Goal: Task Accomplishment & Management: Complete application form

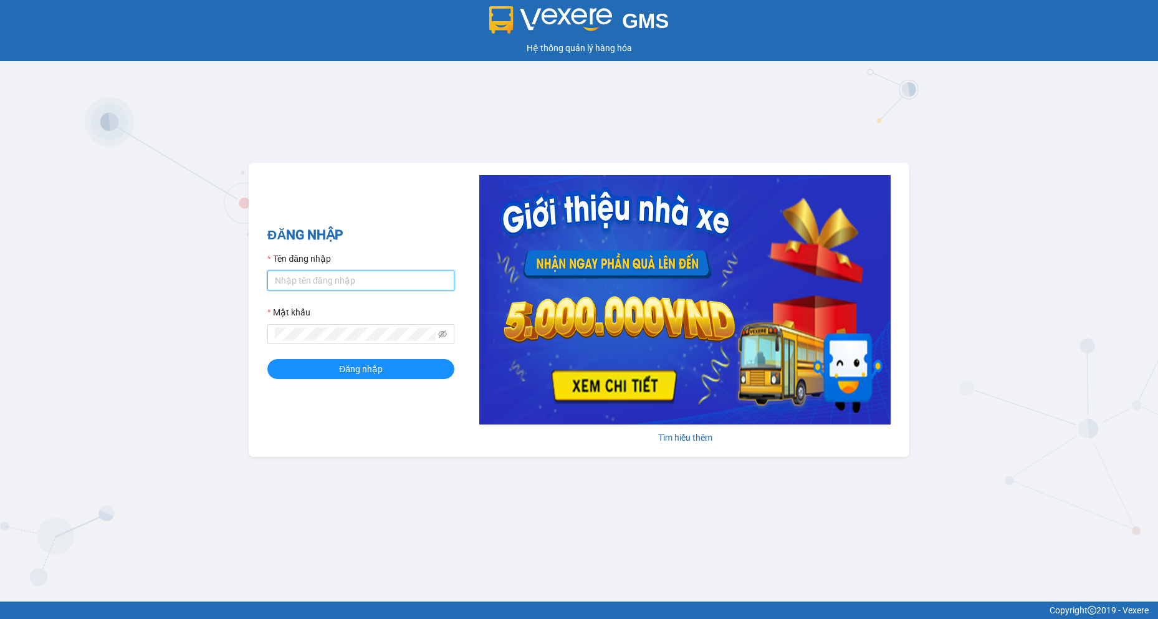
click at [349, 284] on input "Tên đăng nhập" at bounding box center [360, 281] width 187 height 20
type input "camtu.namhailimo"
click at [267, 359] on button "Đăng nhập" at bounding box center [360, 369] width 187 height 20
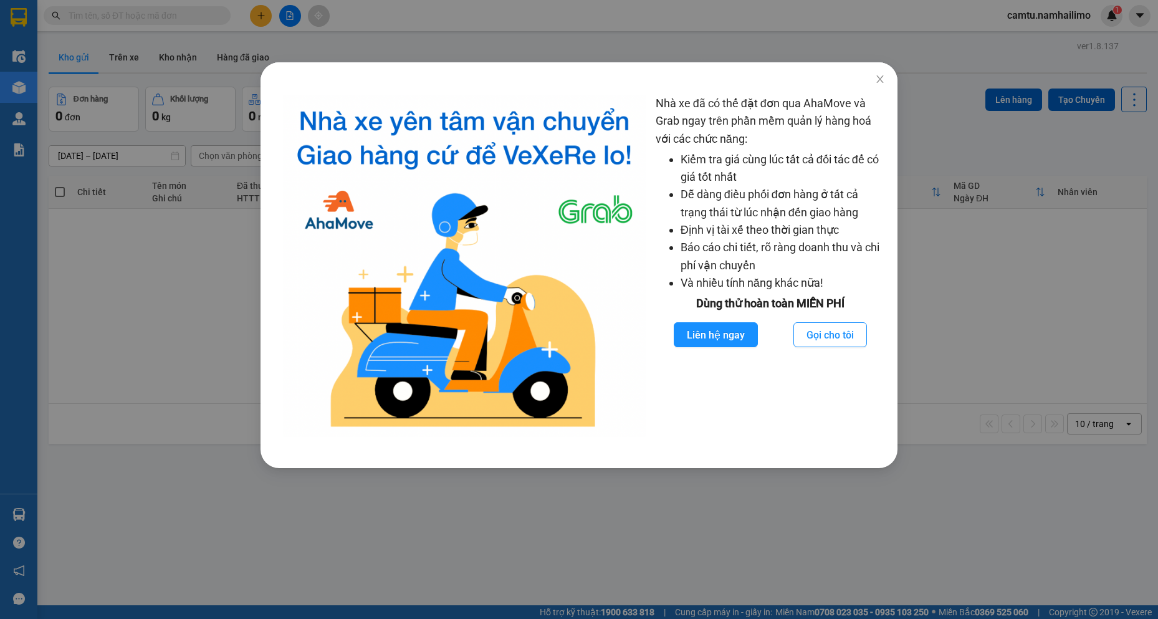
click at [190, 474] on div "Nhà xe đã có thể đặt đơn qua AhaMove và Grab ngay trên phần mềm quản lý hàng ho…" at bounding box center [579, 309] width 1158 height 619
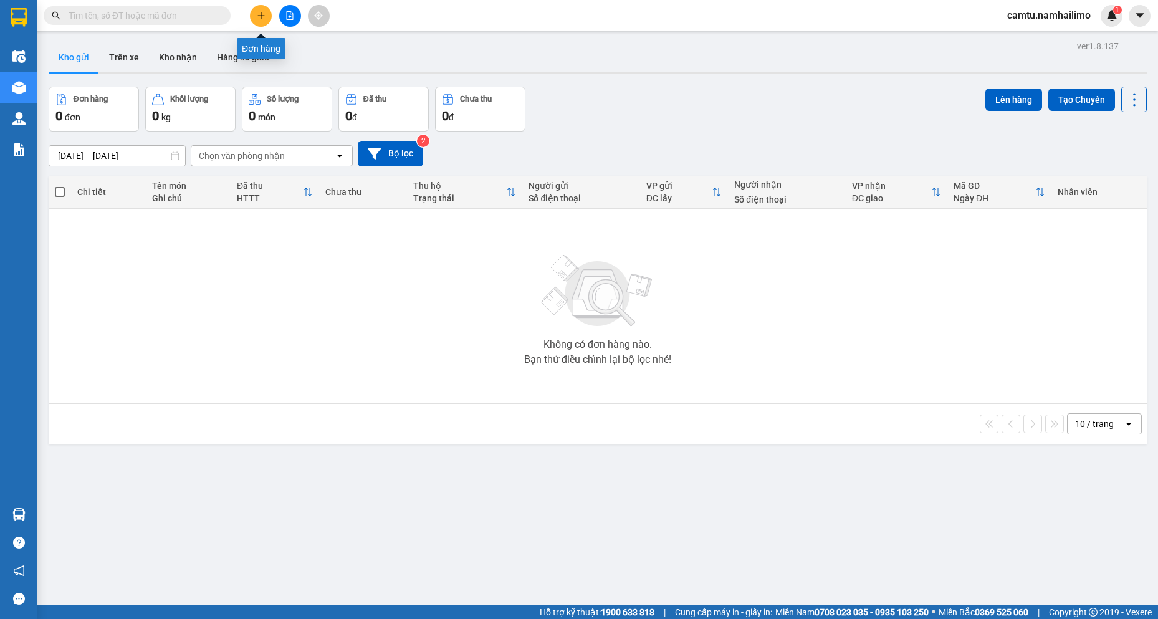
click at [271, 21] on button at bounding box center [261, 16] width 22 height 22
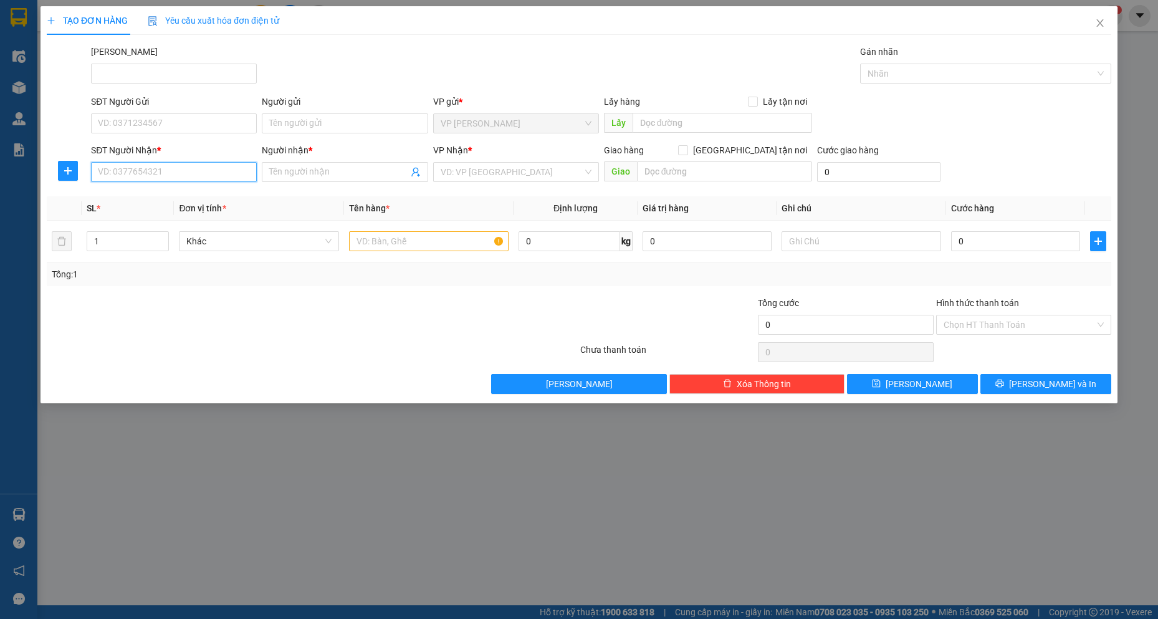
click at [117, 175] on input "SĐT Người Nhận *" at bounding box center [174, 172] width 166 height 20
type input "0911243377"
click at [145, 198] on div "0911243377 - A.DŨNG" at bounding box center [173, 197] width 151 height 14
type input "A.DŨNG"
checkbox input "true"
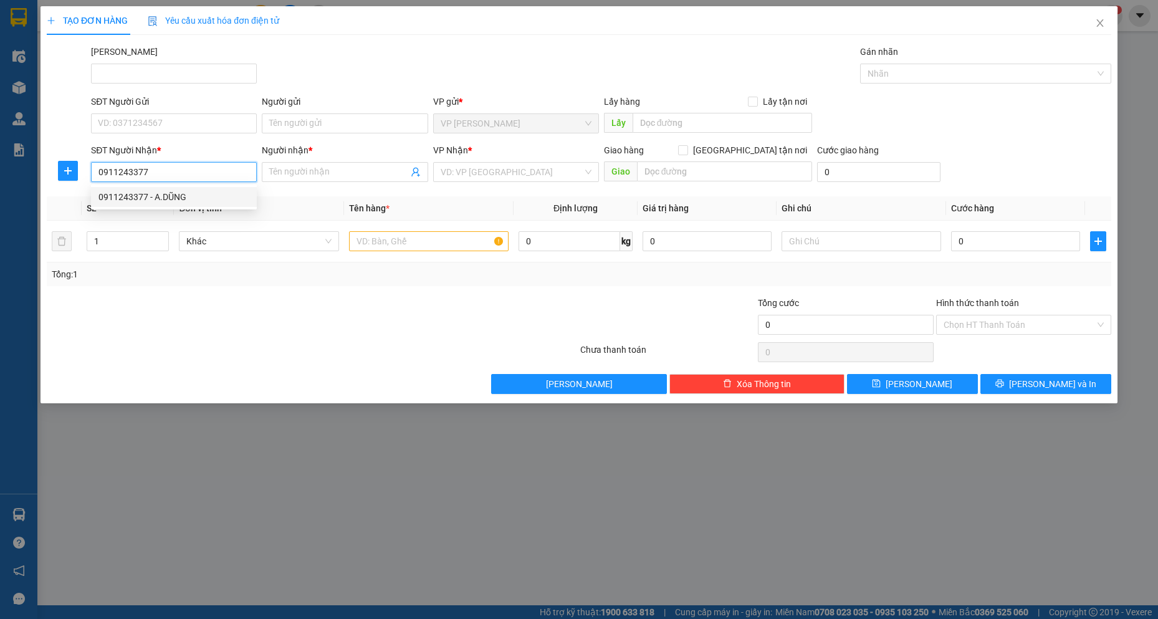
type input "PANDANUS RESORT - CHỐT BẢO VỆ SỐ 2"
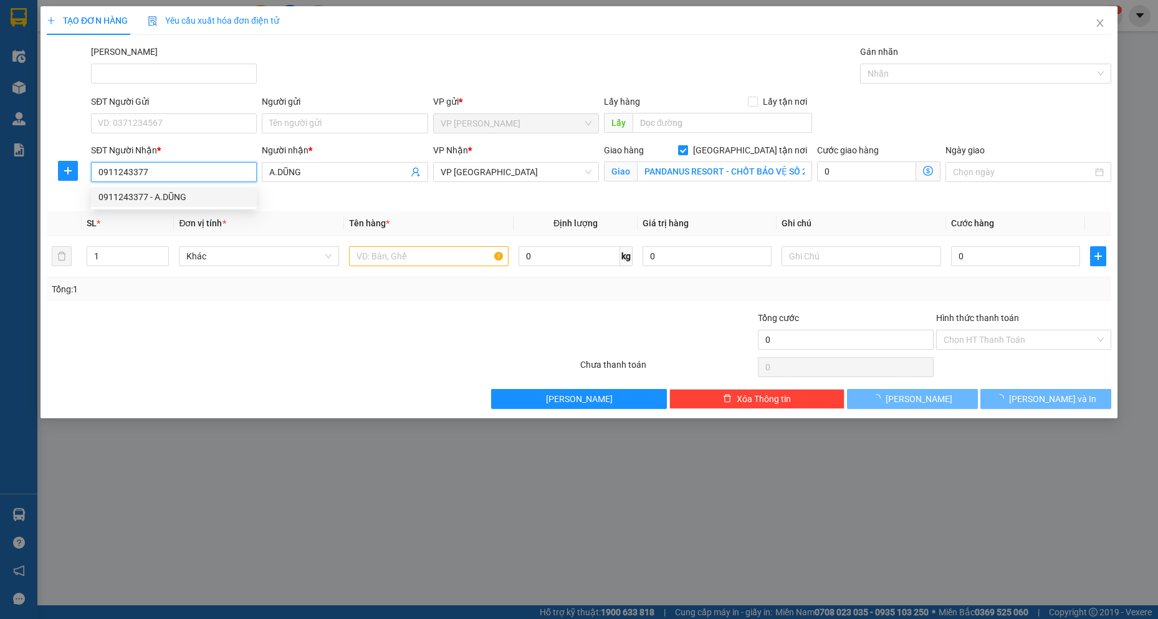
type input "60.000"
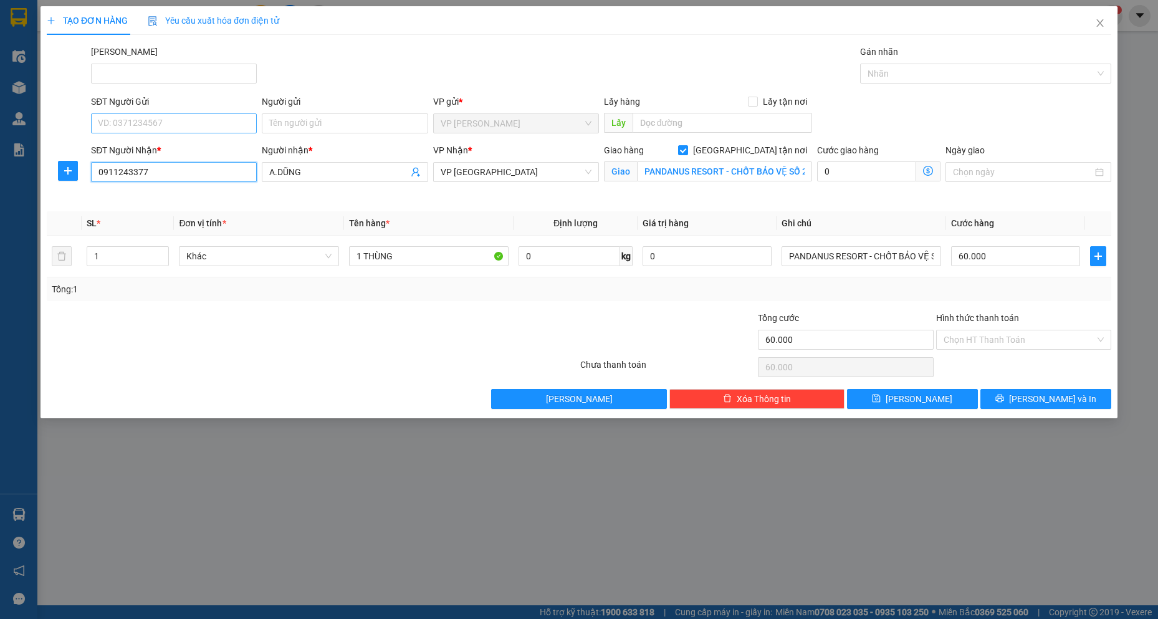
type input "0911243377"
click at [160, 122] on input "SĐT Người Gửi" at bounding box center [174, 123] width 166 height 20
drag, startPoint x: 98, startPoint y: 262, endPoint x: 87, endPoint y: 252, distance: 14.6
click at [87, 252] on input "1" at bounding box center [128, 256] width 82 height 19
type input "5"
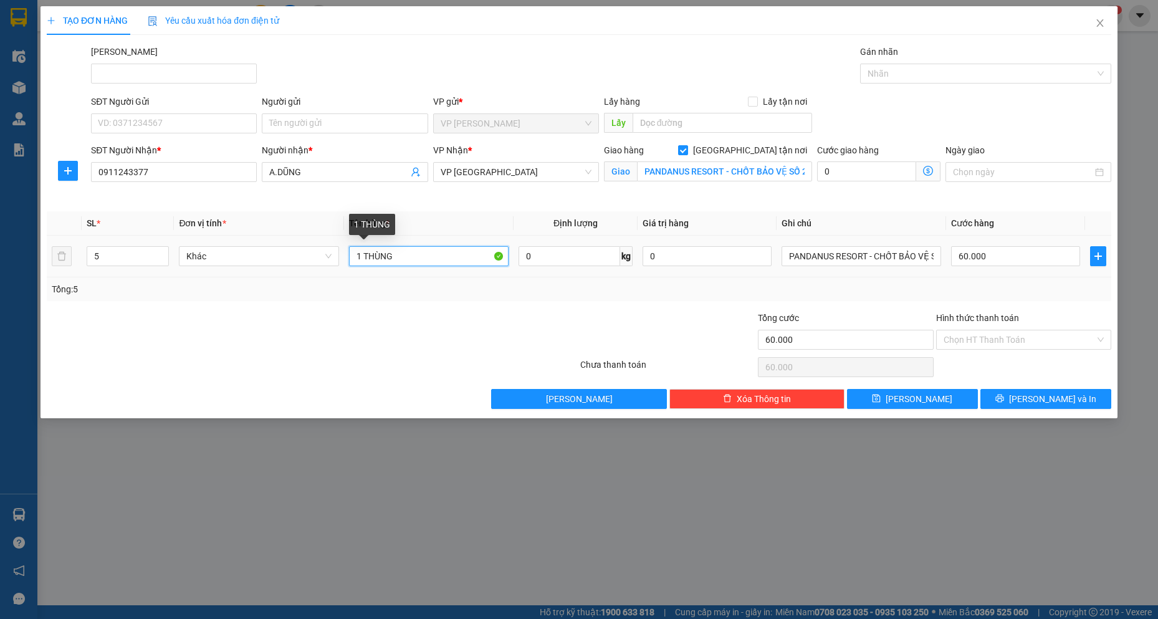
click at [475, 258] on input "1 THÙNG" at bounding box center [429, 256] width 160 height 20
type input "1 THÙNG GẠCH"
click at [222, 120] on input "SĐT Người Gửi" at bounding box center [174, 123] width 166 height 20
type input "0932931990"
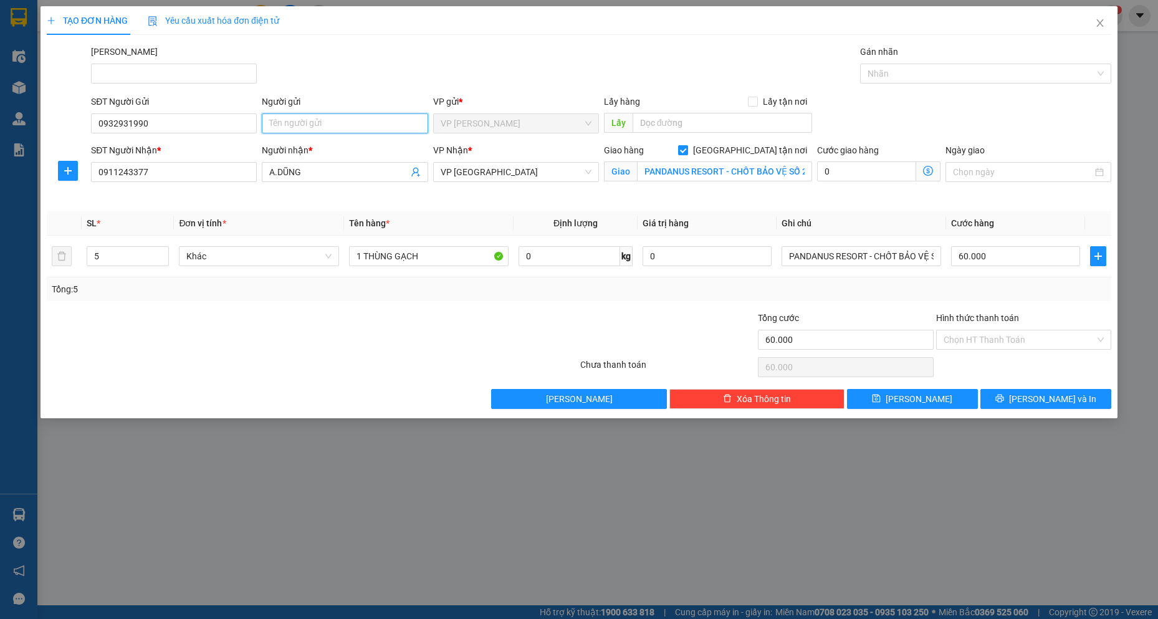
click at [390, 115] on input "Người gửi" at bounding box center [345, 123] width 166 height 20
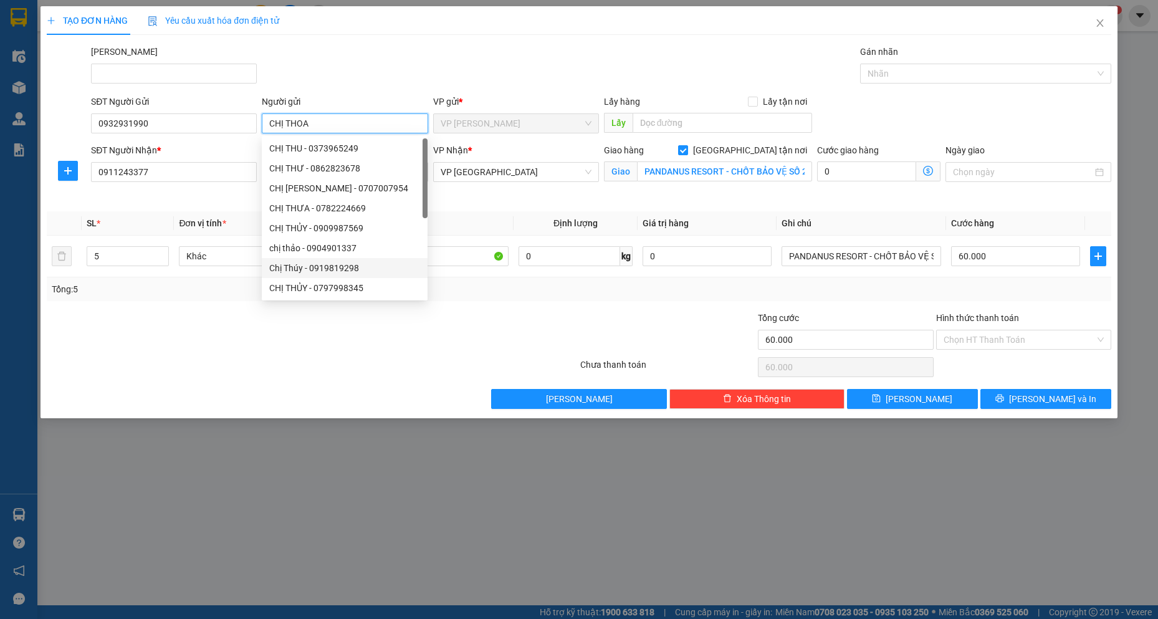
type input "CHỊ THOA"
click at [243, 381] on div "Transit Pickup Surcharge Ids Transit Deliver Surcharge Ids Transit Deliver Surc…" at bounding box center [579, 227] width 1065 height 364
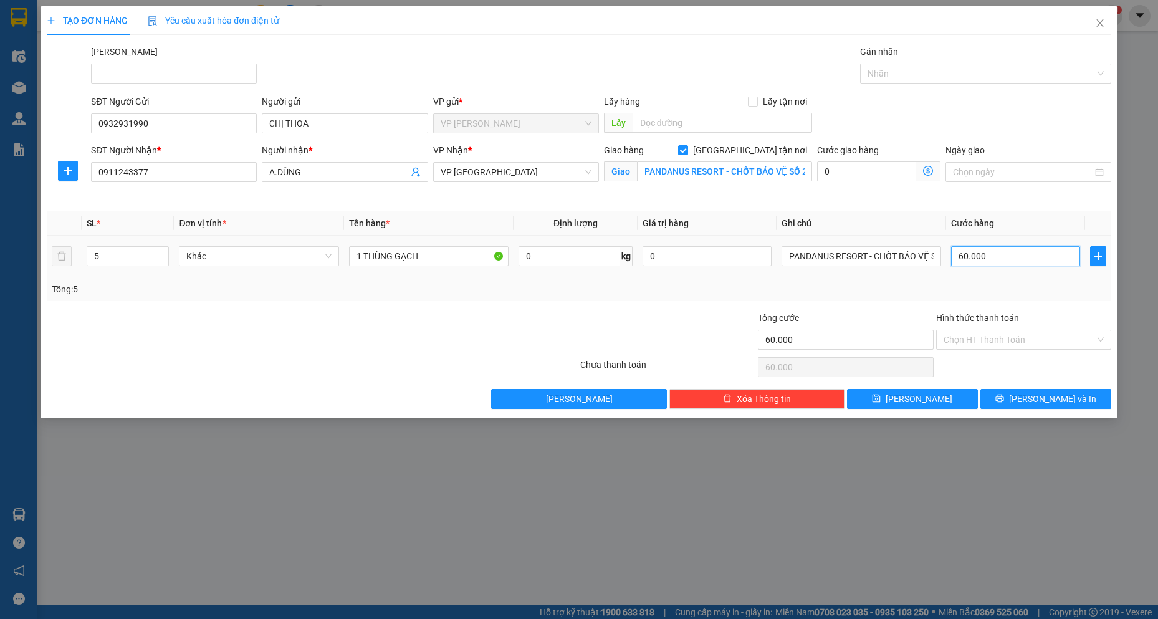
click at [1013, 262] on input "60.000" at bounding box center [1015, 256] width 129 height 20
type input "2"
type input "25"
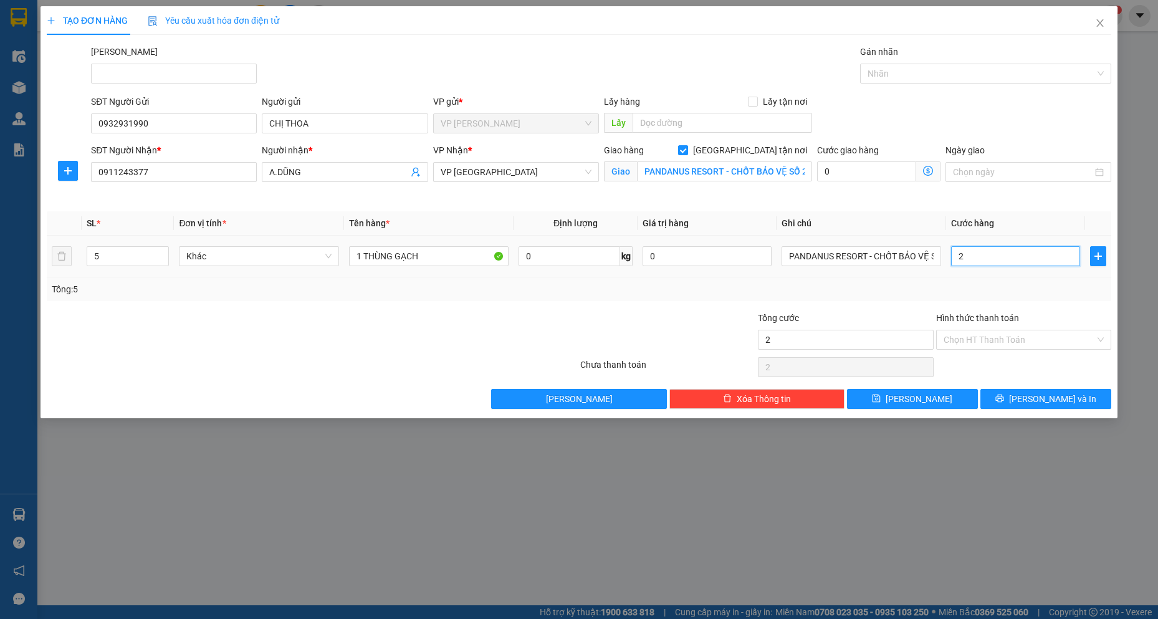
type input "25"
type input "250"
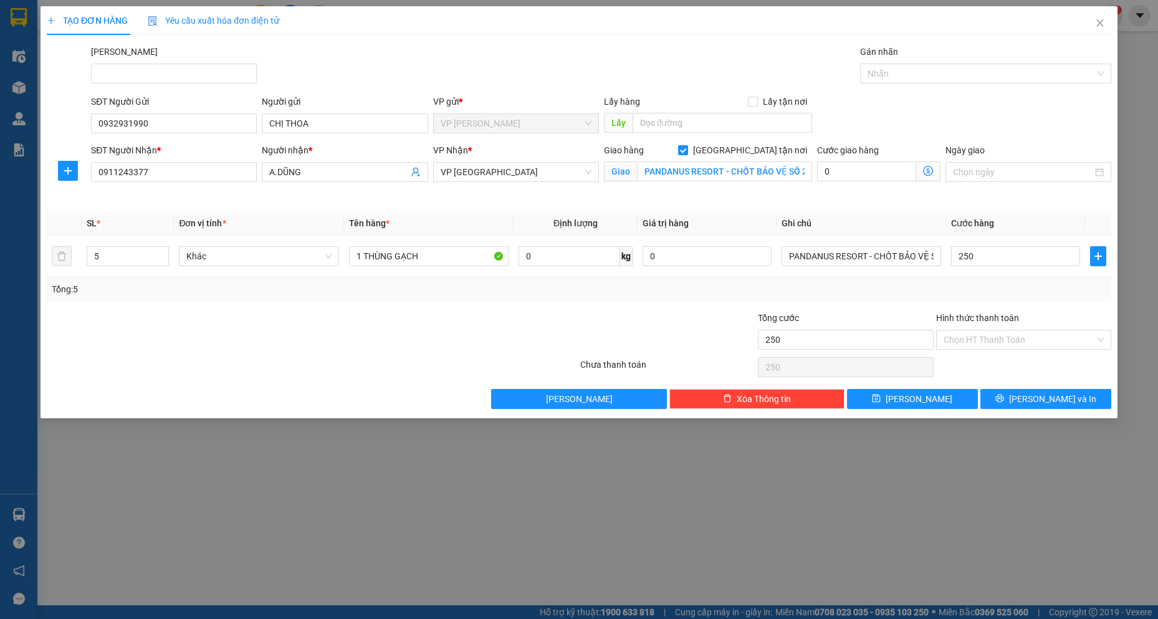
type input "250.000"
click at [312, 323] on div at bounding box center [224, 333] width 356 height 44
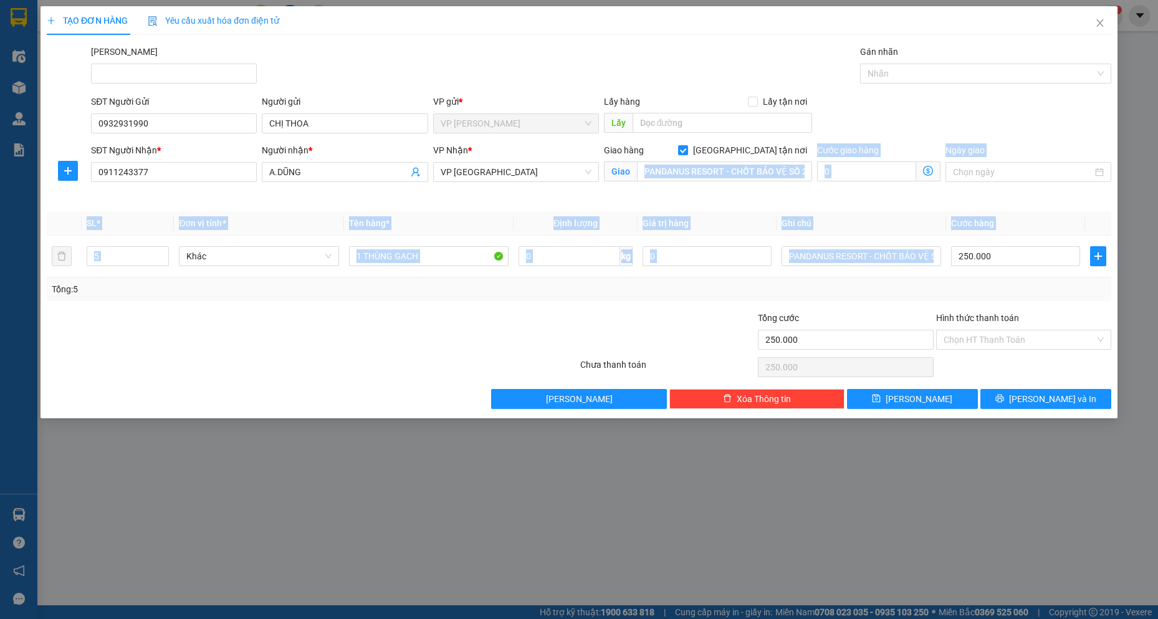
scroll to position [0, 4]
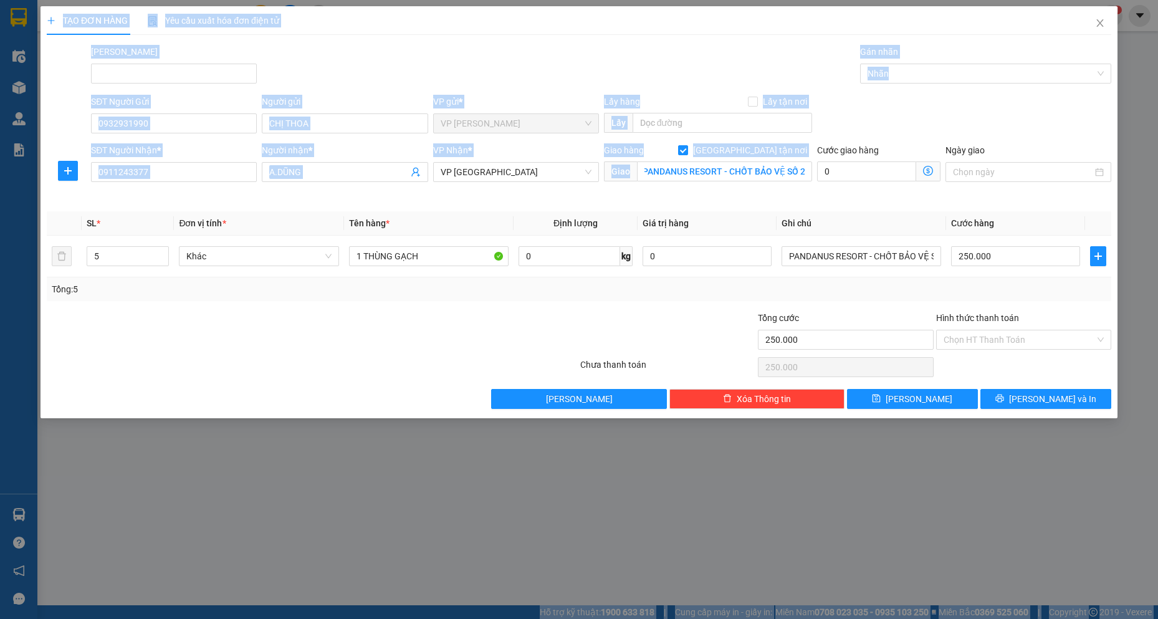
drag, startPoint x: 635, startPoint y: 168, endPoint x: 1196, endPoint y: 288, distance: 574.2
click at [1157, 288] on html "Kết quả tìm kiếm ( 0 ) Bộ lọc No Data camtu.namhailimo 1 Điều hành xe Kho hàng …" at bounding box center [579, 309] width 1158 height 619
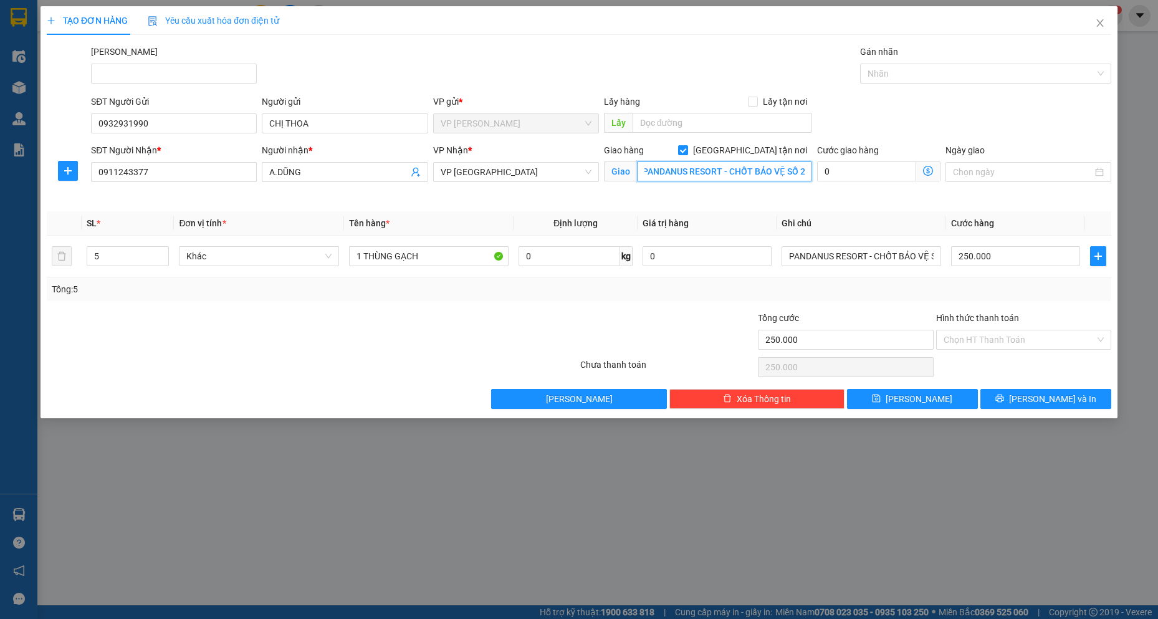
click at [782, 176] on input "PANDANUS RESORT - CHỐT BẢO VỆ SỐ 2" at bounding box center [725, 171] width 176 height 20
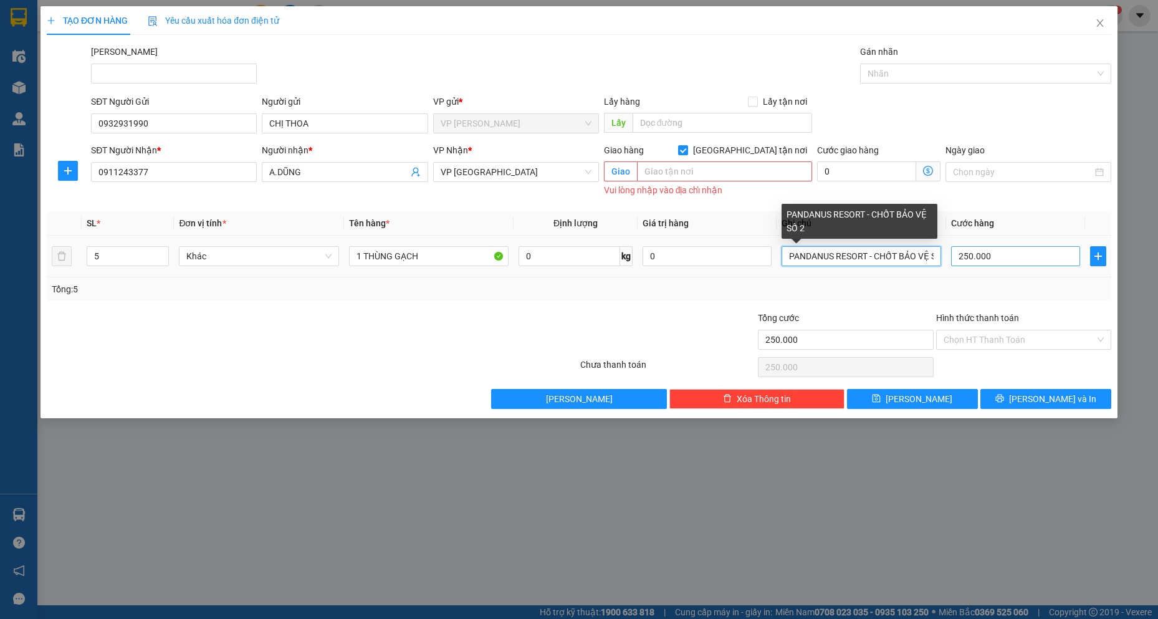
scroll to position [0, 16]
drag, startPoint x: 785, startPoint y: 249, endPoint x: 1028, endPoint y: 261, distance: 243.4
click at [1028, 261] on tr "5 Khác 1 THÙNG GẠCH 0 kg 0 PANDANUS RESORT - CHỐT BẢO VỆ SỐ 2 250.000" at bounding box center [579, 257] width 1065 height 42
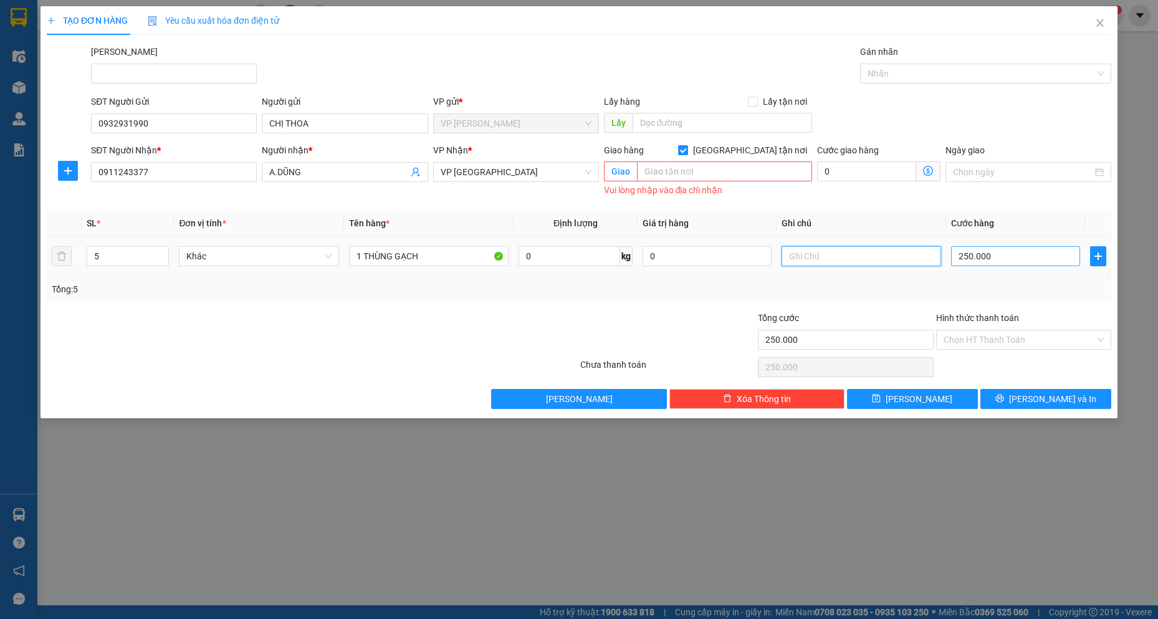
scroll to position [0, 0]
drag, startPoint x: 360, startPoint y: 257, endPoint x: 352, endPoint y: 257, distance: 8.1
click at [352, 257] on input "1 THÙNG GẠCH" at bounding box center [429, 256] width 160 height 20
type input "5 THÙNG GẠCH"
click at [687, 150] on input "[GEOGRAPHIC_DATA] tận nơi" at bounding box center [682, 149] width 9 height 9
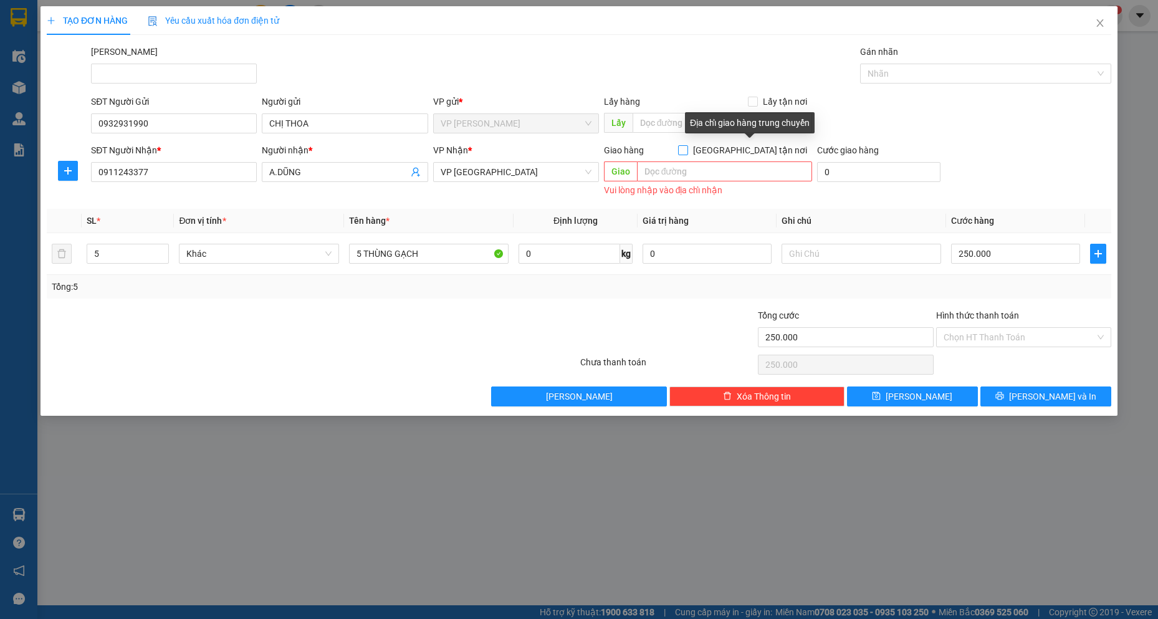
click at [687, 150] on input "[GEOGRAPHIC_DATA] tận nơi" at bounding box center [682, 149] width 9 height 9
checkbox input "true"
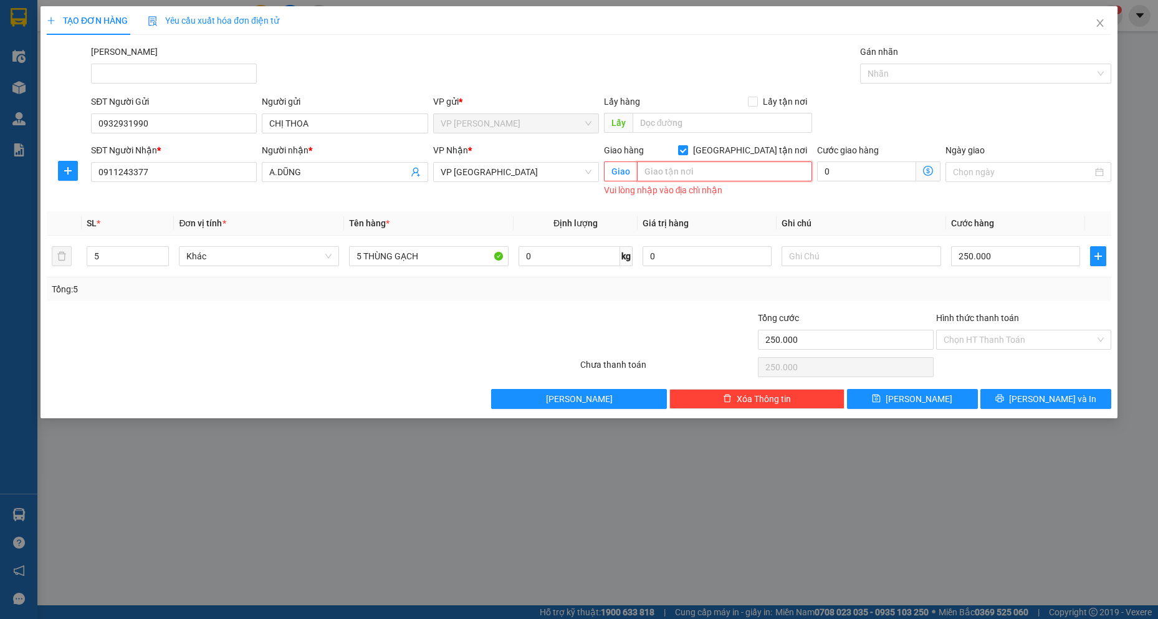
click at [658, 179] on input "text" at bounding box center [725, 171] width 176 height 20
type input "0"
click at [687, 150] on input "[GEOGRAPHIC_DATA] tận nơi" at bounding box center [682, 149] width 9 height 9
checkbox input "false"
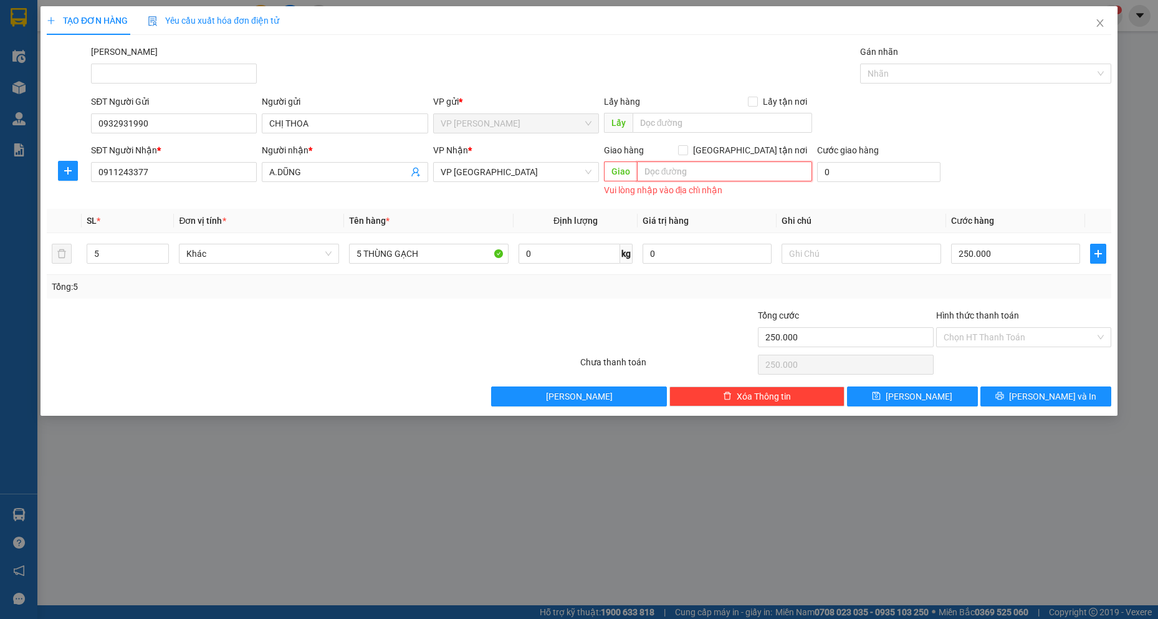
click at [727, 169] on input "text" at bounding box center [725, 171] width 176 height 20
click at [1051, 395] on span "[PERSON_NAME] và In" at bounding box center [1052, 397] width 87 height 14
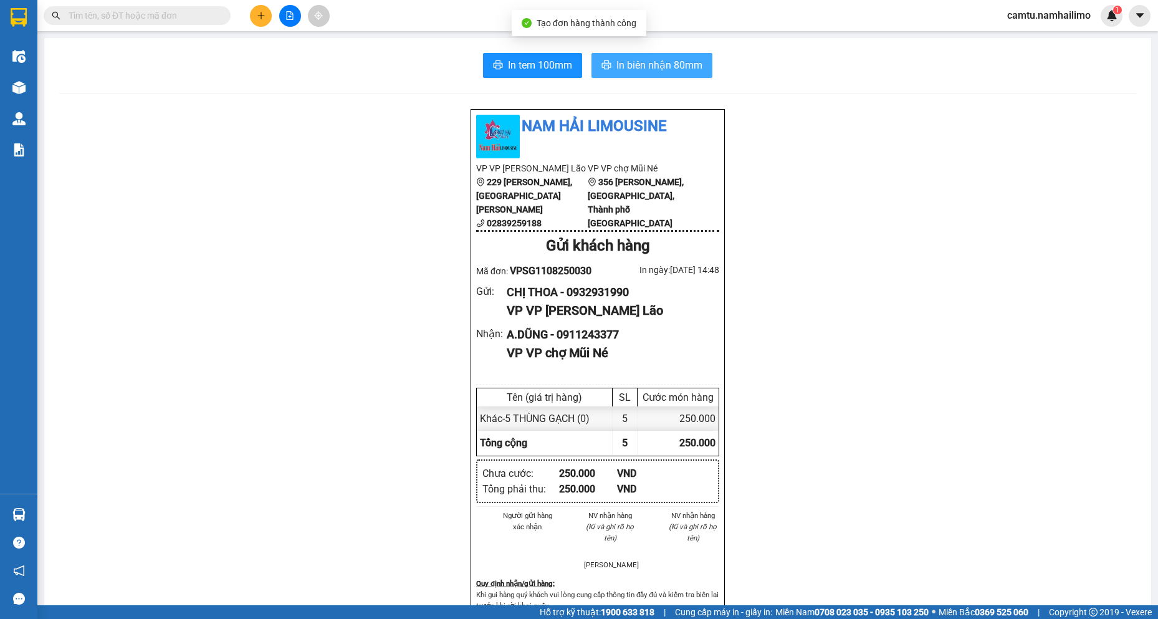
click at [626, 70] on span "In biên nhận 80mm" at bounding box center [659, 65] width 86 height 16
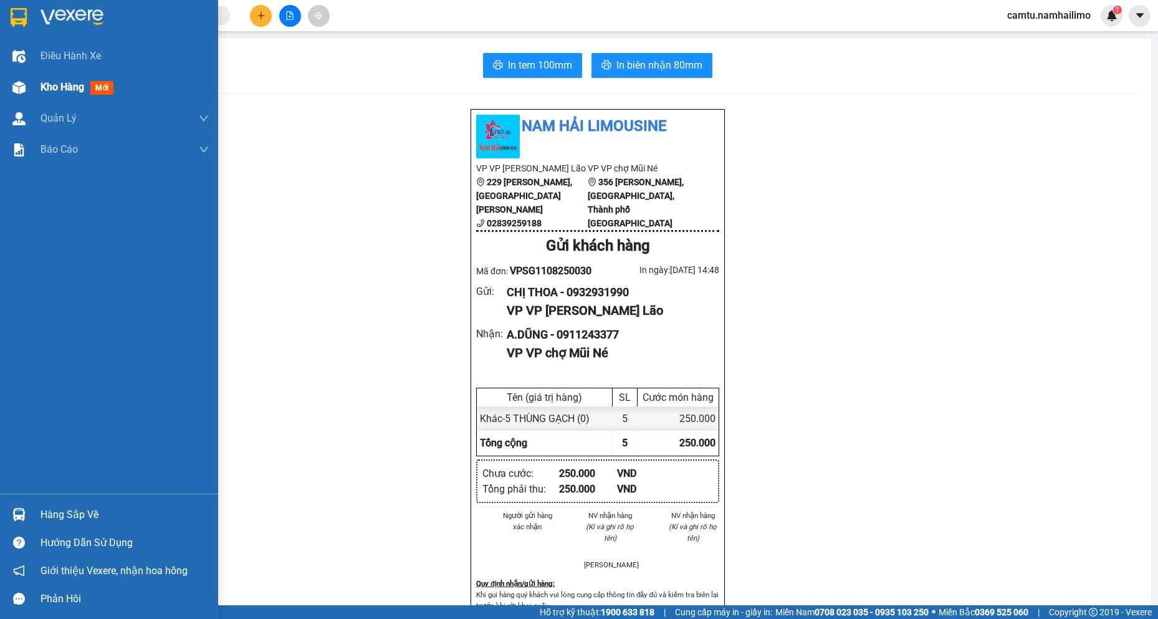
click at [57, 90] on span "Kho hàng" at bounding box center [63, 87] width 44 height 12
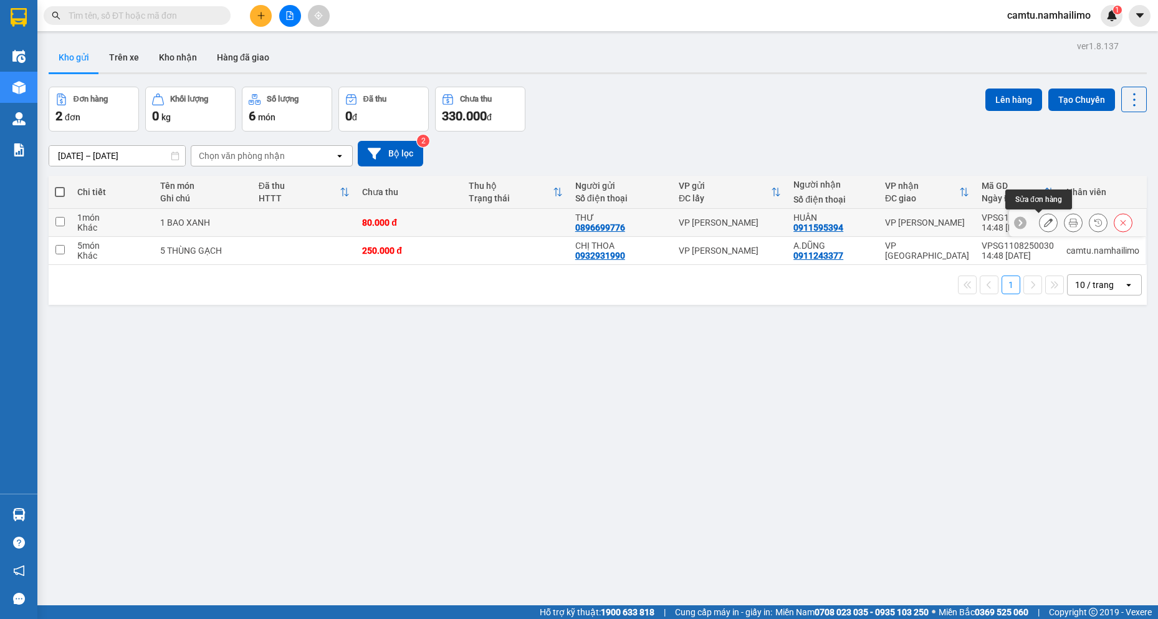
click at [1044, 224] on icon at bounding box center [1048, 222] width 9 height 9
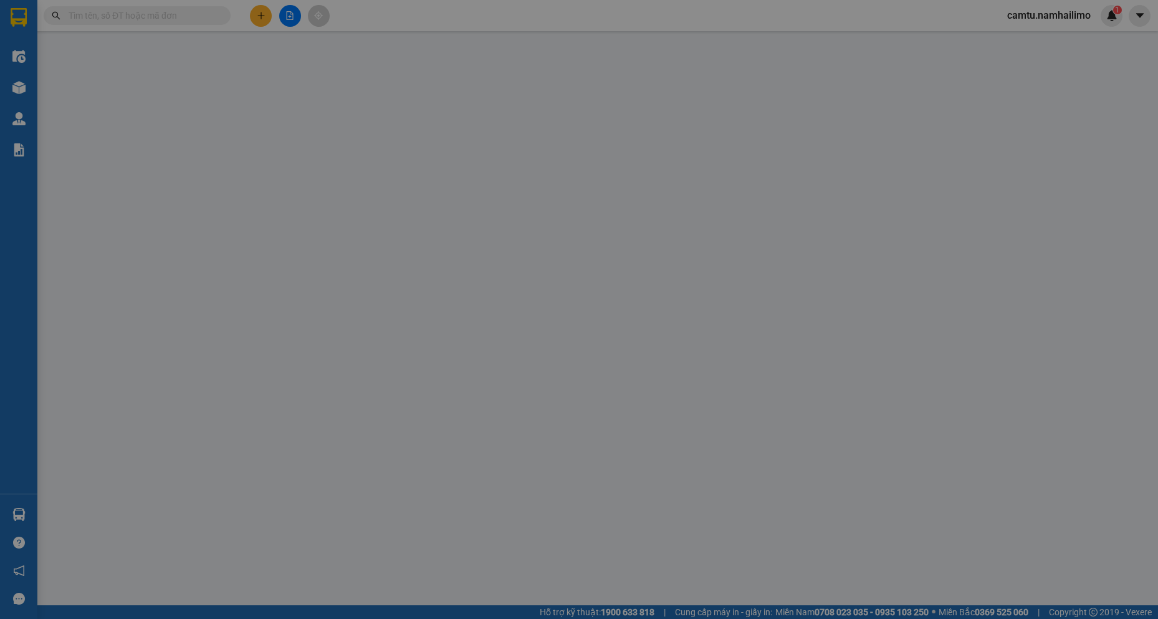
type input "0896699776"
type input "THƯ"
type input "0911595394"
type input "HUÂN"
type input "80.000"
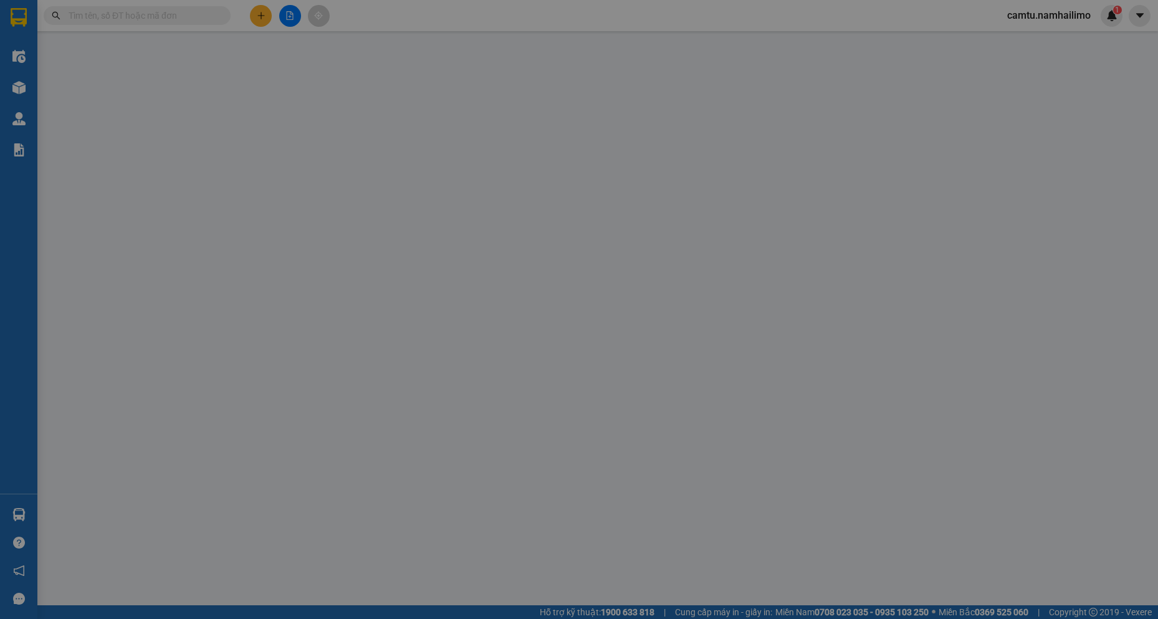
type input "80.000"
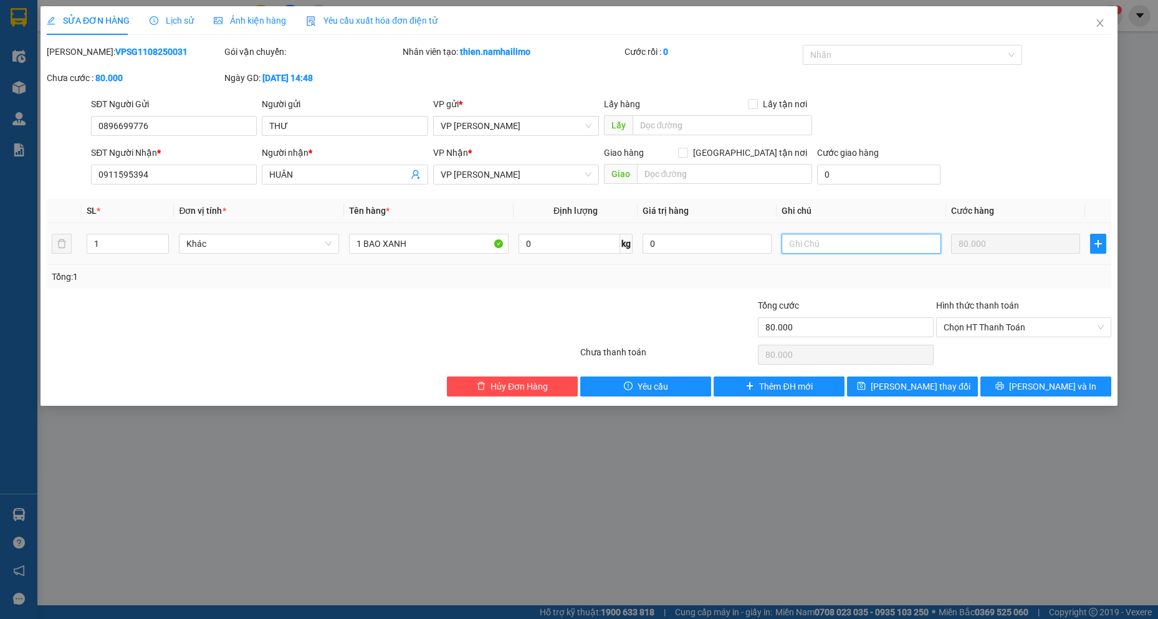
click at [828, 247] on input "text" at bounding box center [862, 244] width 160 height 20
type input "LÀM LẠI VPSG1108250031"
click at [908, 383] on span "[PERSON_NAME] thay đổi" at bounding box center [921, 387] width 100 height 14
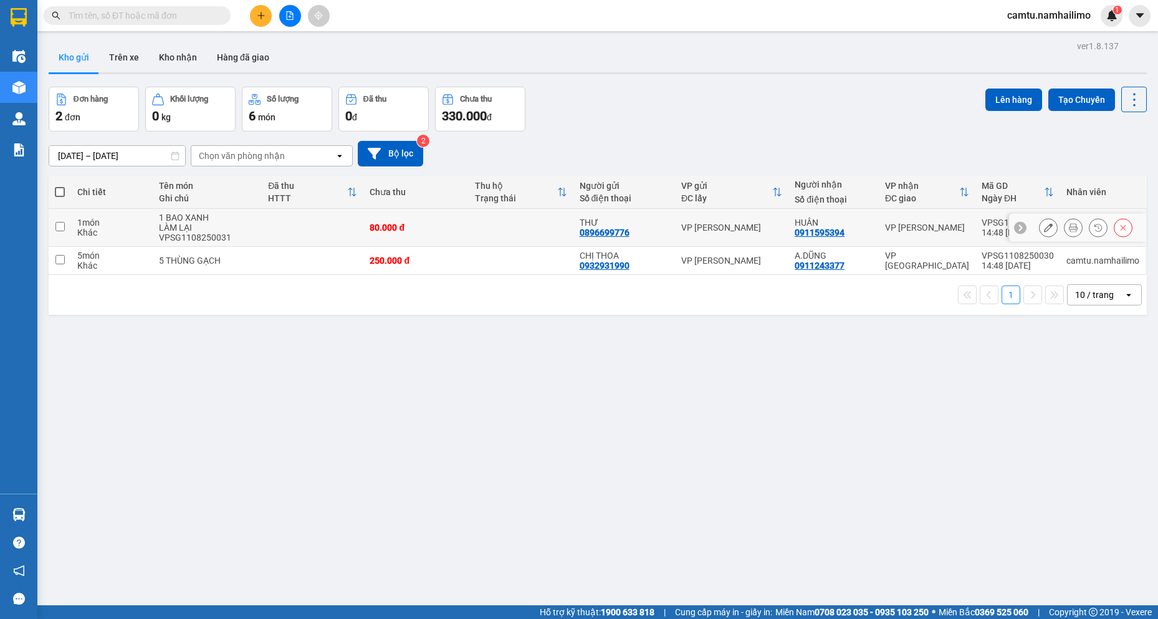
click at [1044, 224] on icon at bounding box center [1048, 227] width 9 height 9
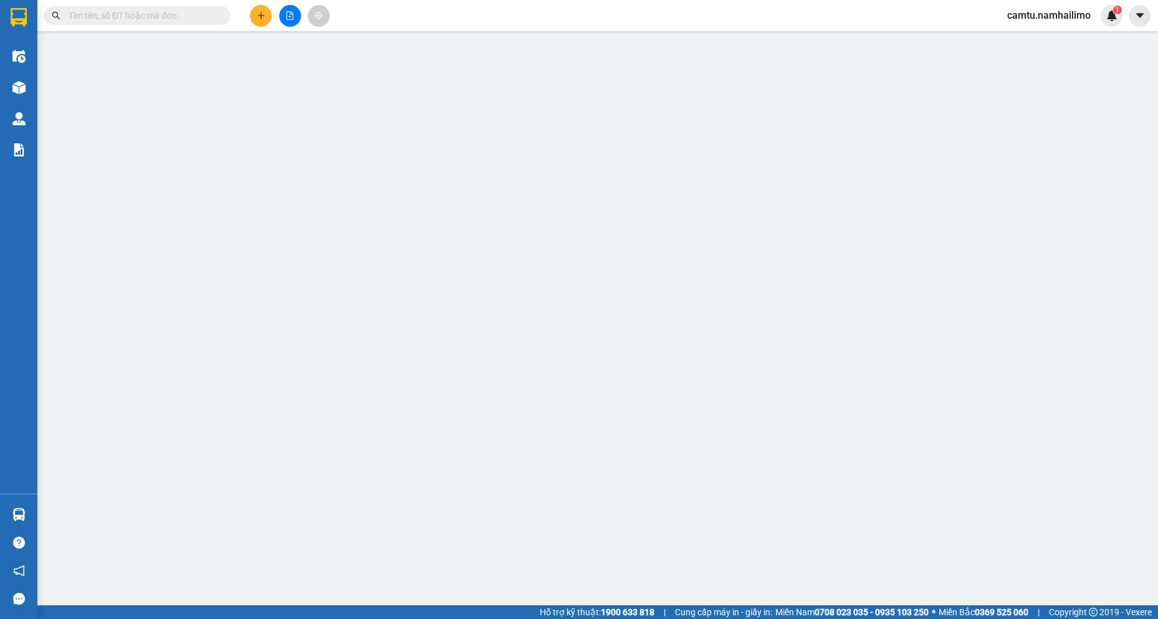
type input "0896699776"
type input "THƯ"
type input "0911595394"
type input "HUÂN"
type input "80.000"
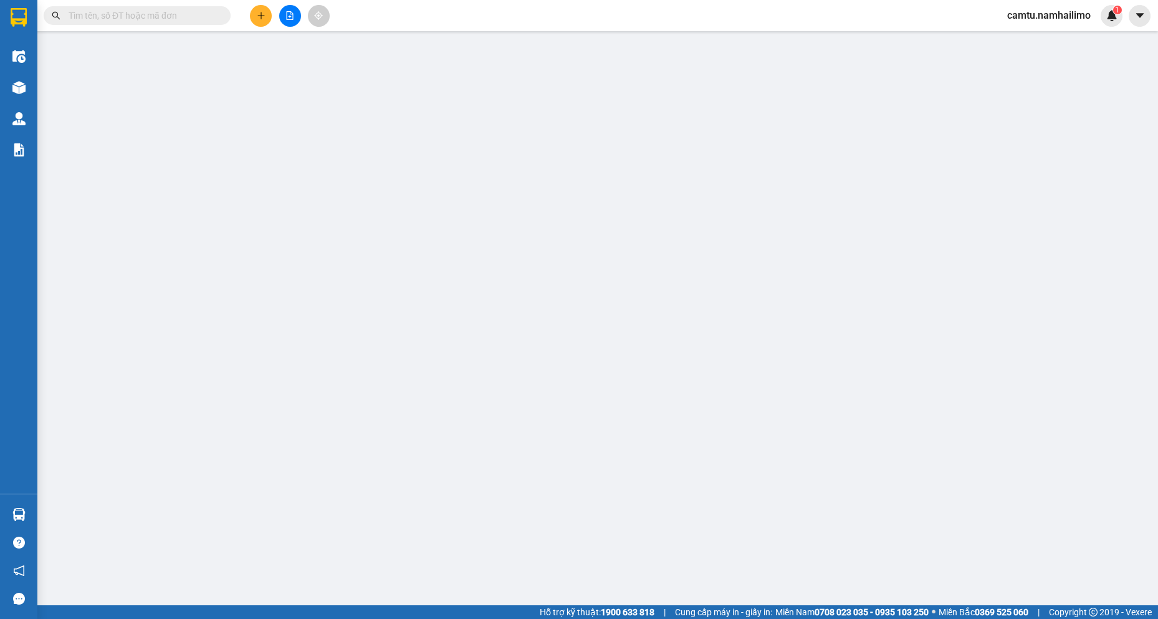
type input "80.000"
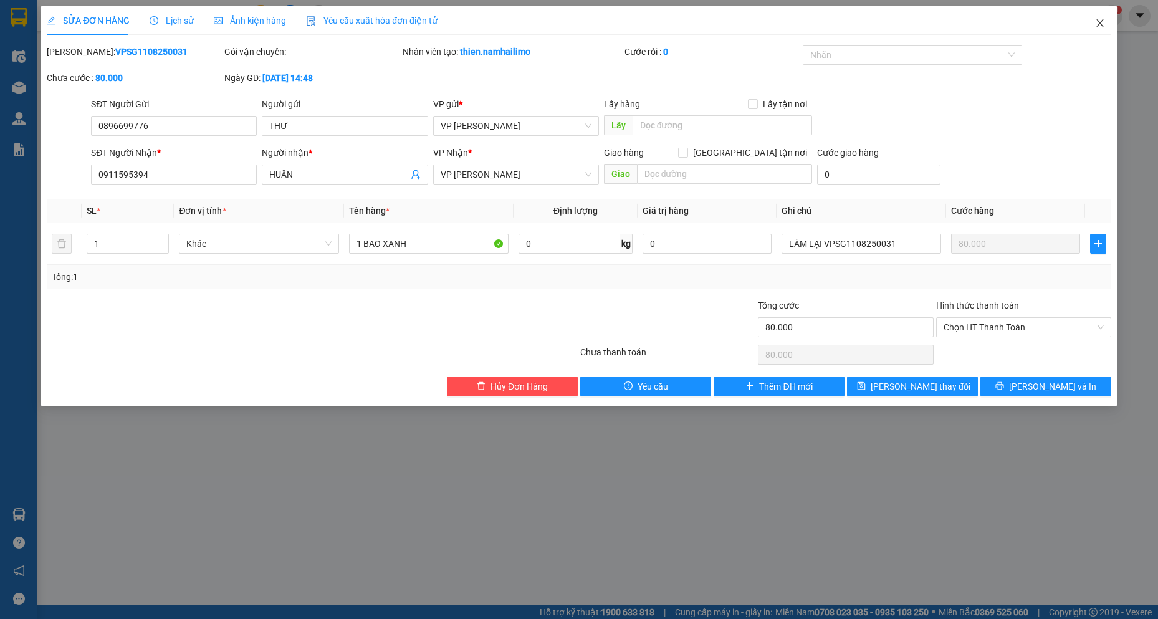
click at [1110, 14] on span "Close" at bounding box center [1100, 23] width 35 height 35
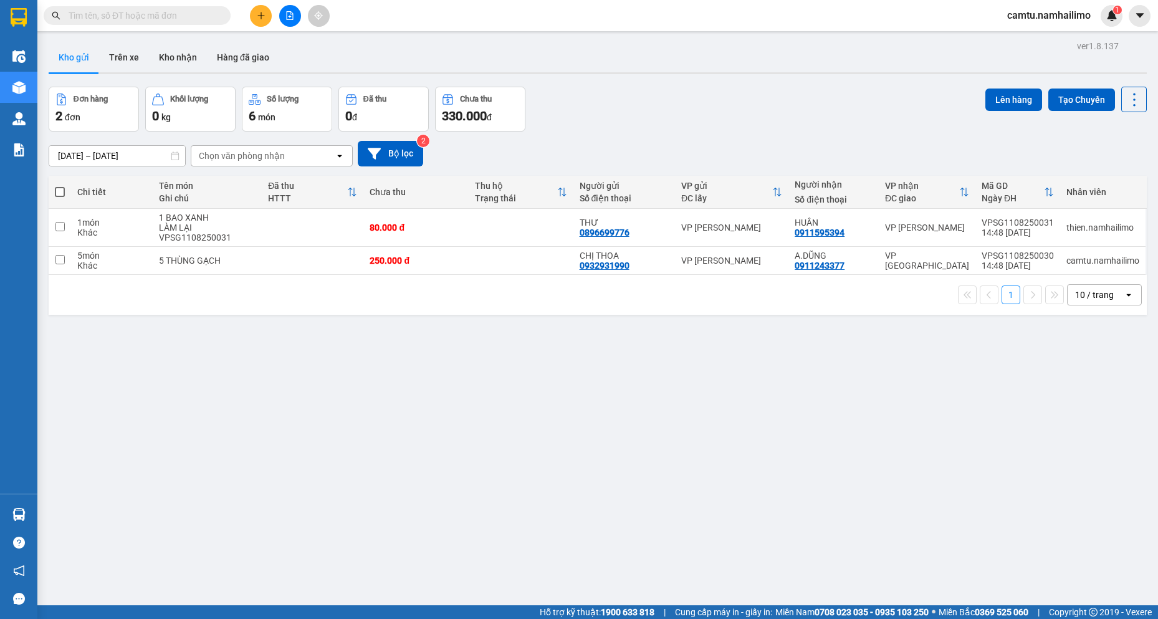
click at [270, 3] on div "Kết quả tìm kiếm ( 0 ) Bộ lọc No Data camtu.namhailimo 1" at bounding box center [579, 15] width 1158 height 31
click at [262, 14] on icon "plus" at bounding box center [261, 15] width 9 height 9
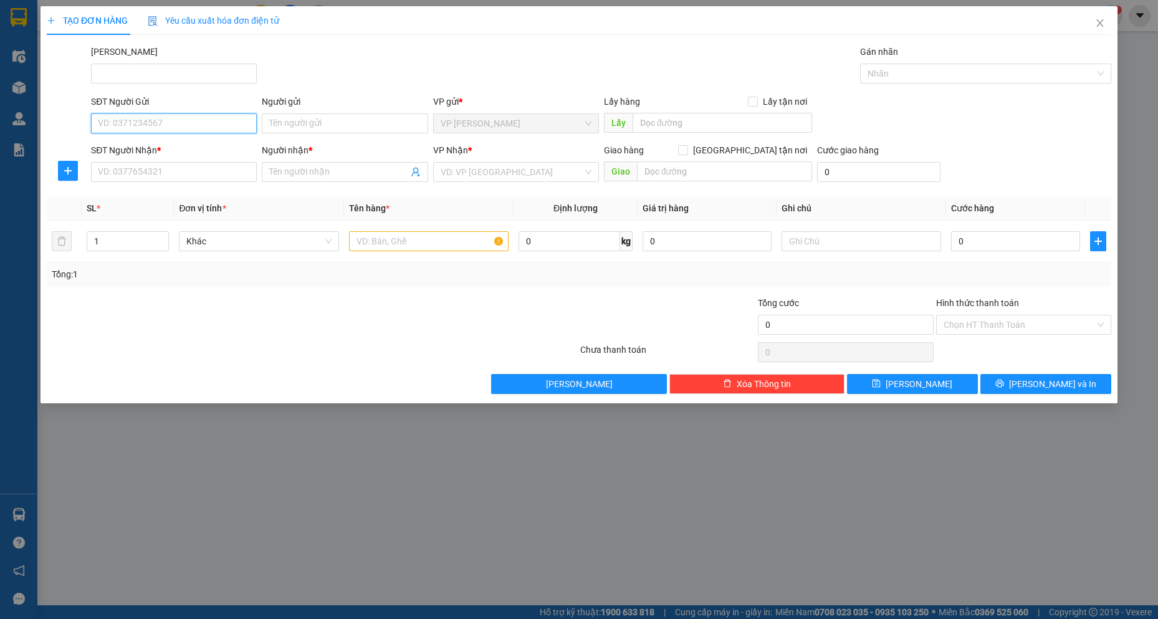
click at [176, 120] on input "SĐT Người Gửi" at bounding box center [174, 123] width 166 height 20
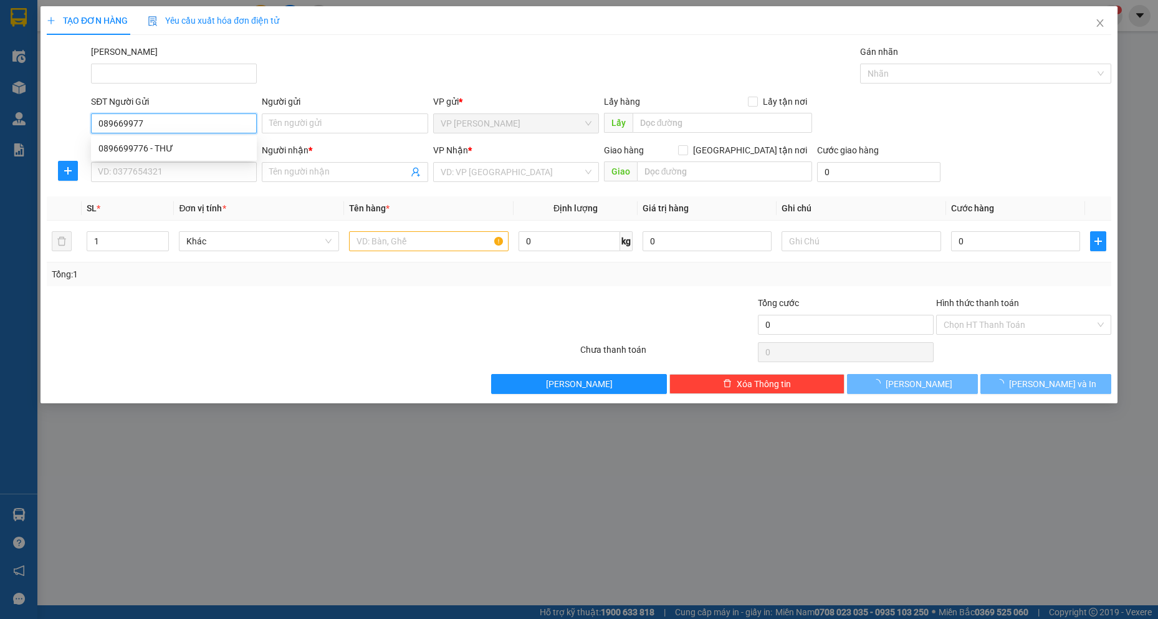
type input "0896699776"
click at [176, 150] on div "0896699776 - THƯ" at bounding box center [173, 148] width 151 height 14
type input "THƯ"
type input "0911595394"
type input "HUÂN"
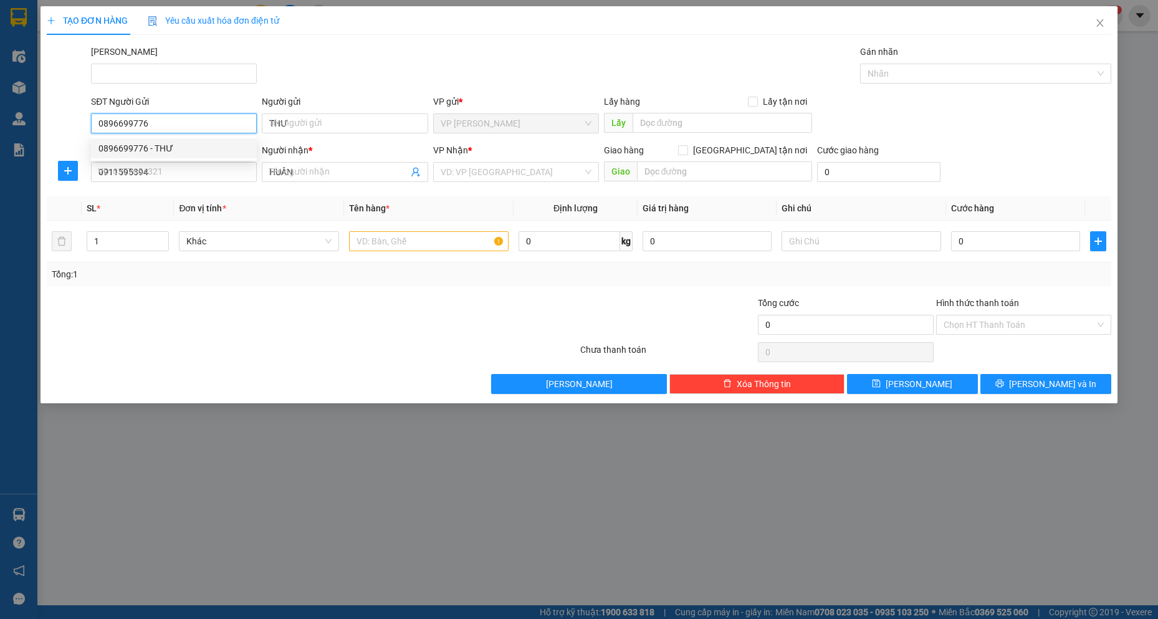
type input "80.000"
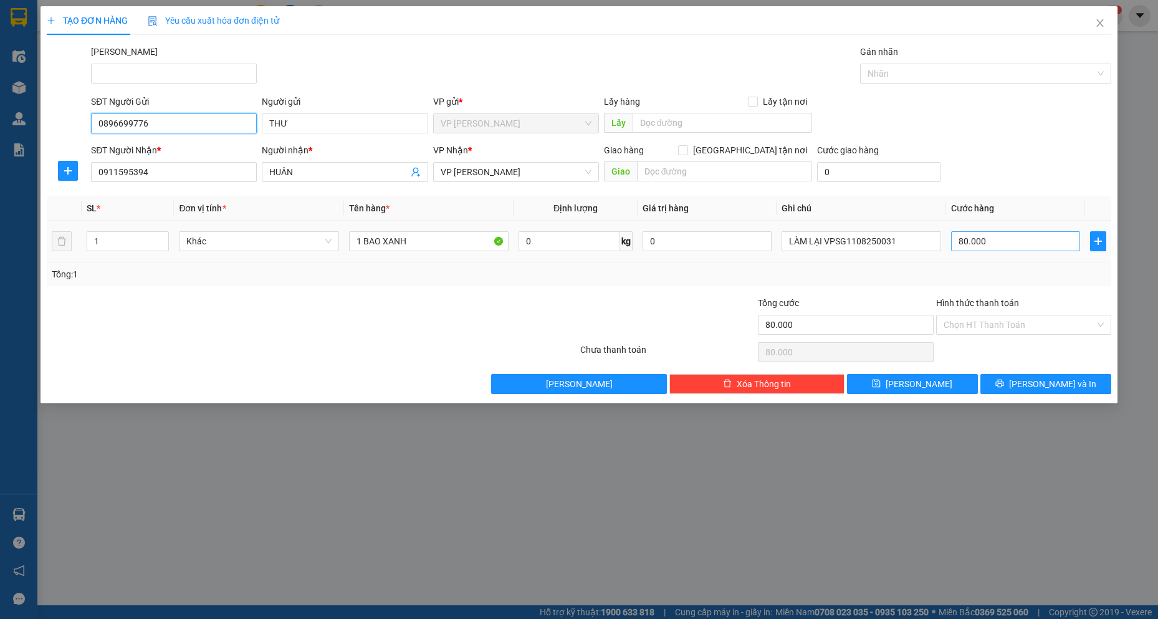
type input "0896699776"
type input "6"
type input "60"
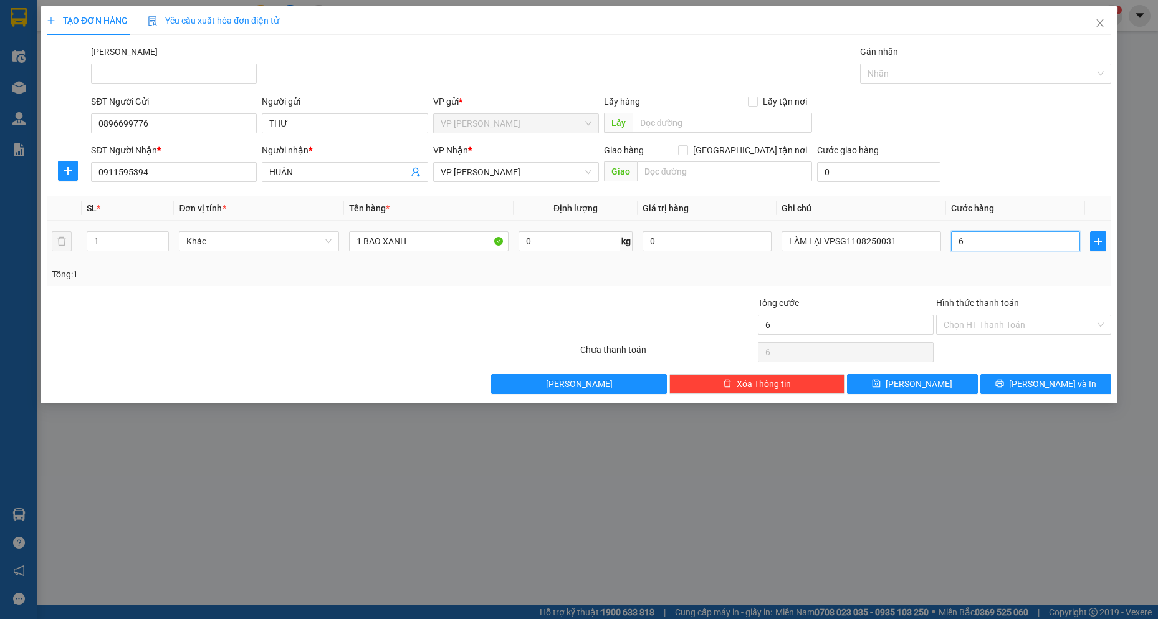
type input "60"
type input "6"
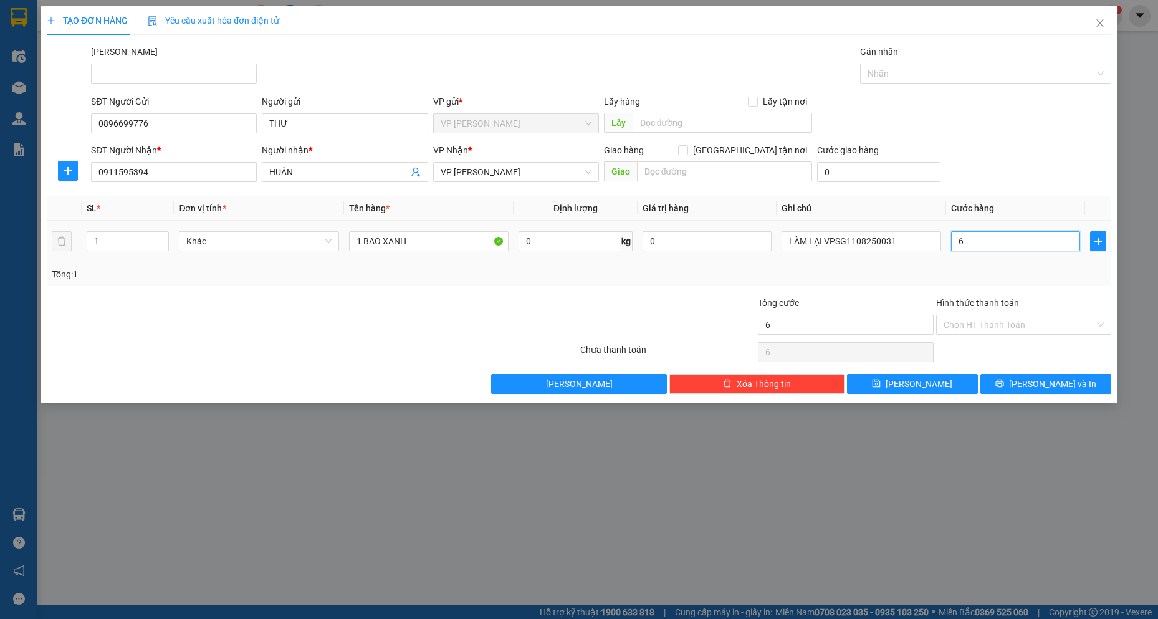
type input "0"
type input "5"
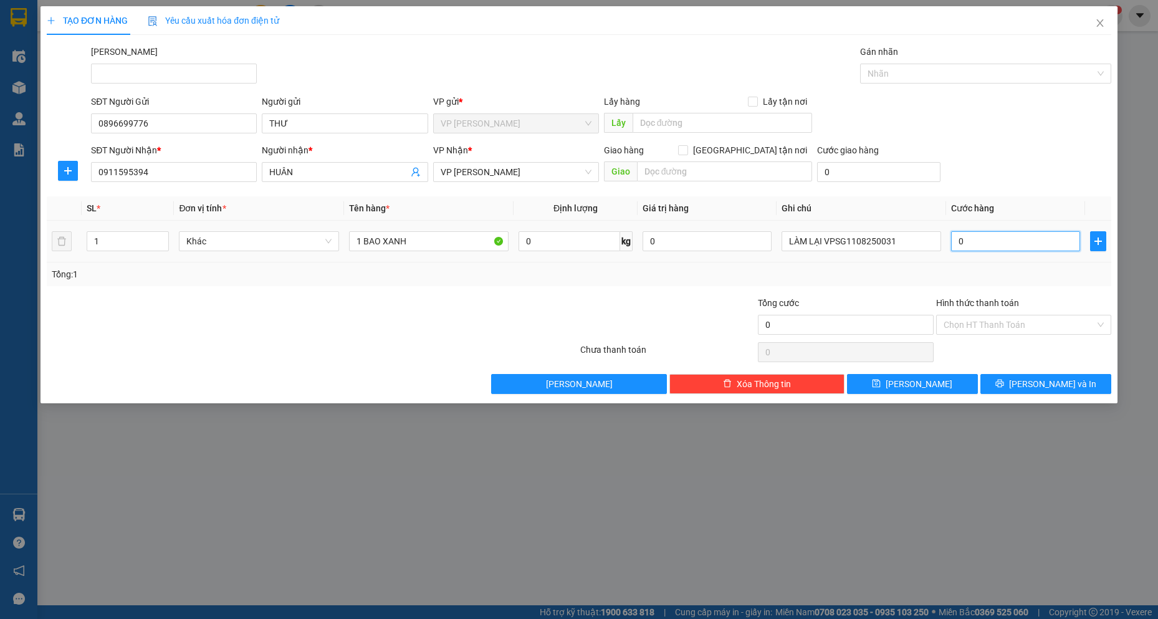
type input "05"
type input "50"
type input "050"
type input "50.000"
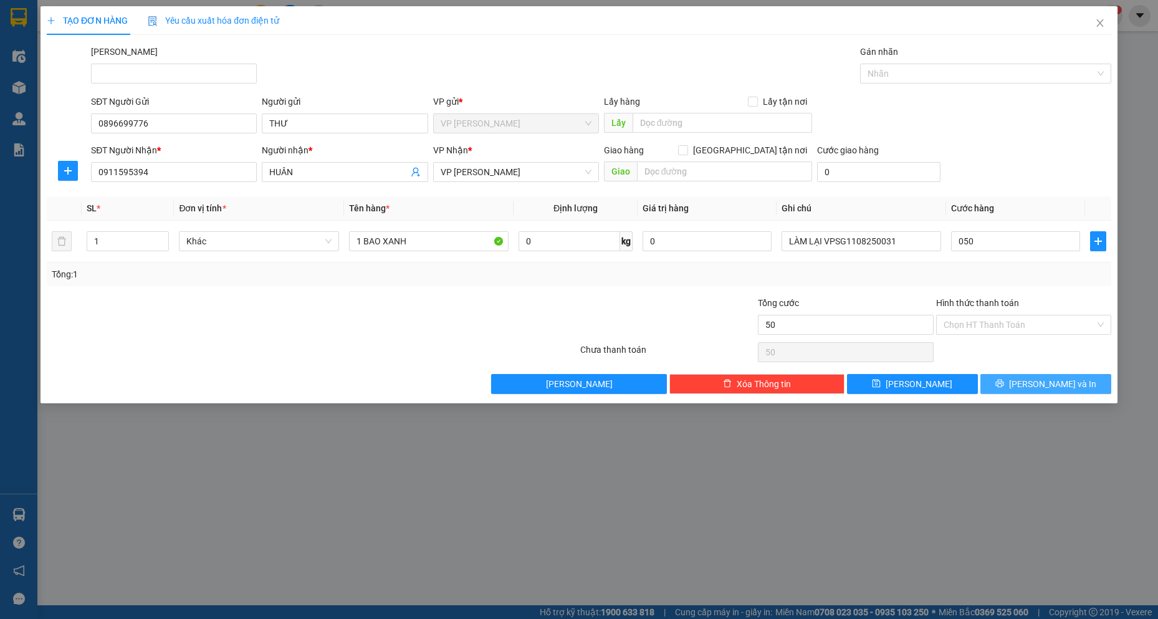
type input "50.000"
click at [1037, 390] on span "[PERSON_NAME] và In" at bounding box center [1052, 384] width 87 height 14
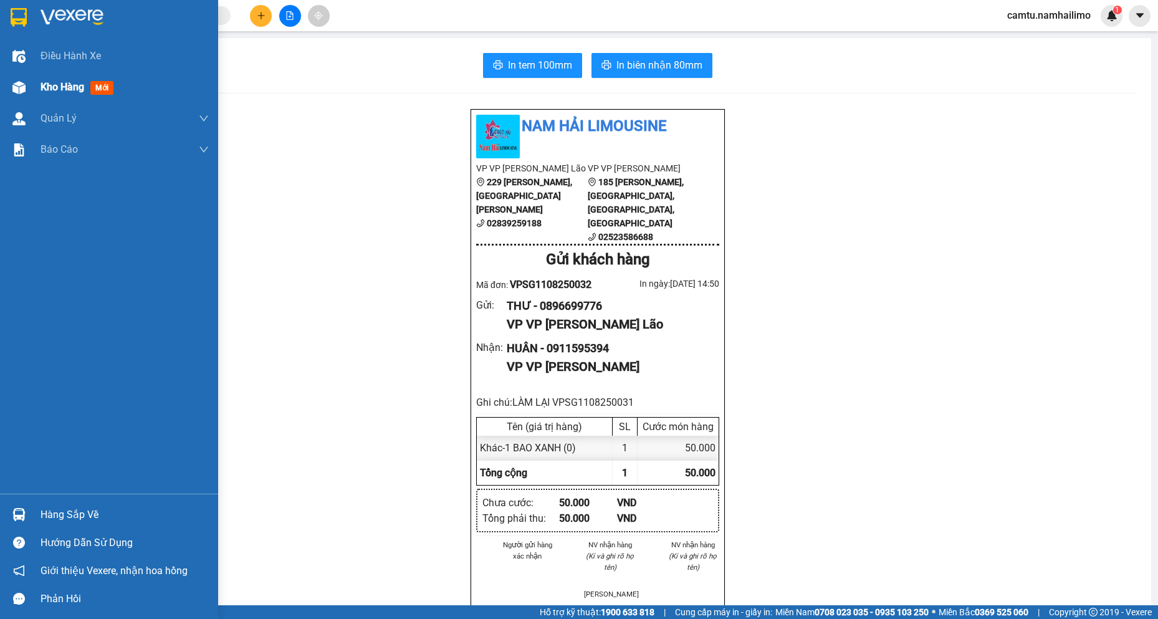
click at [41, 87] on span "Kho hàng" at bounding box center [63, 87] width 44 height 12
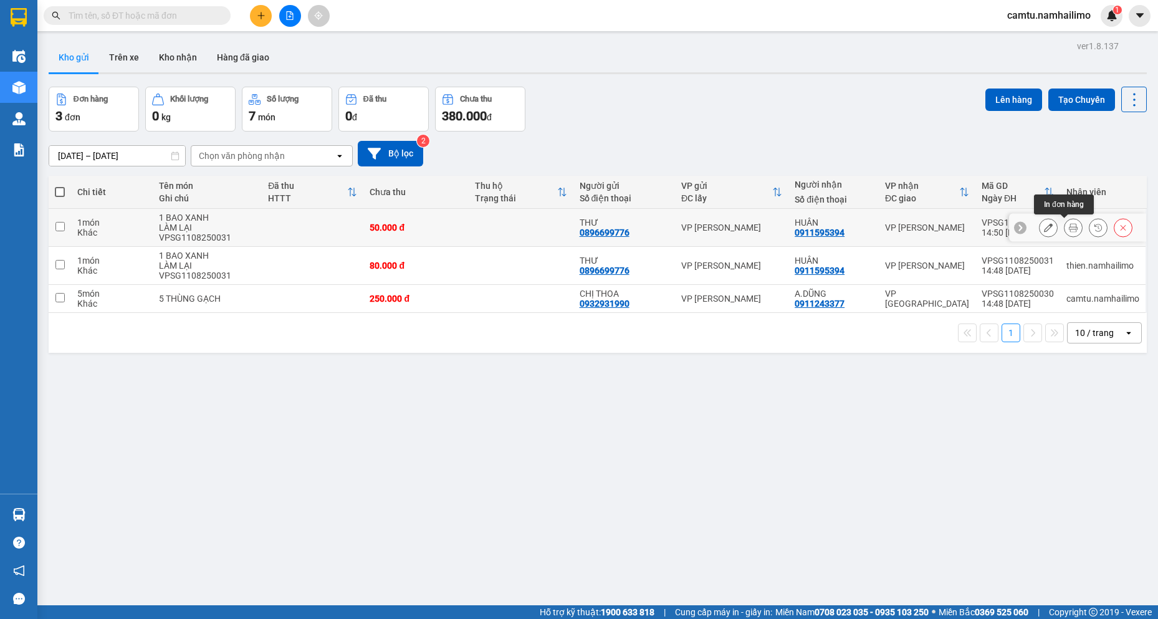
click at [1069, 225] on icon at bounding box center [1073, 227] width 9 height 9
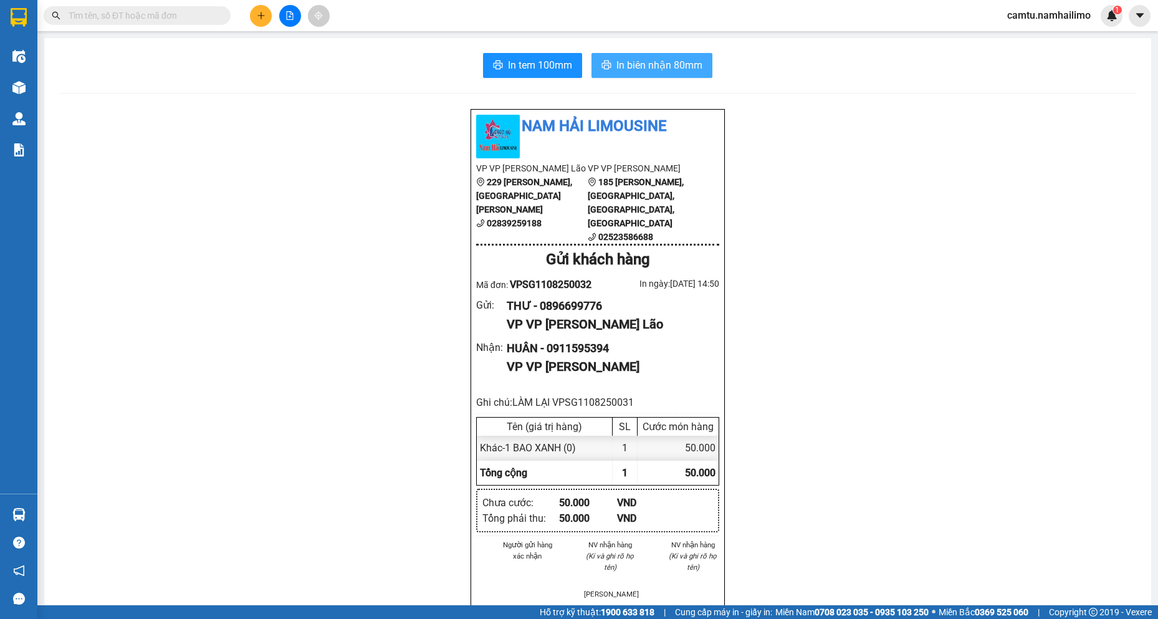
click at [592, 64] on button "In biên nhận 80mm" at bounding box center [652, 65] width 121 height 25
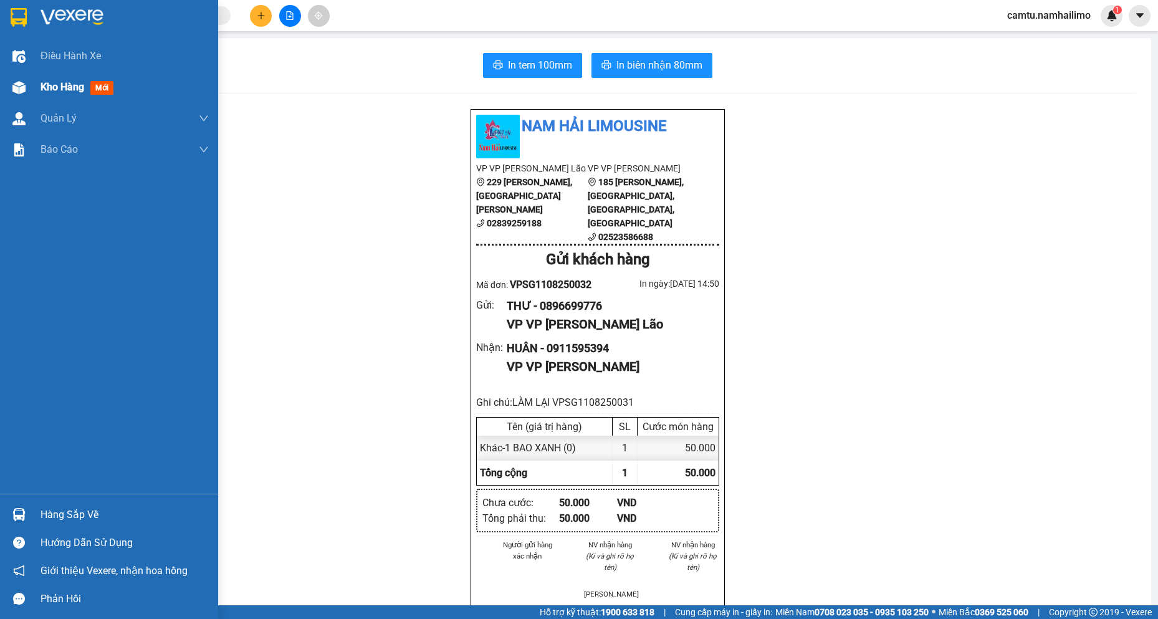
click at [44, 83] on span "Kho hàng" at bounding box center [63, 87] width 44 height 12
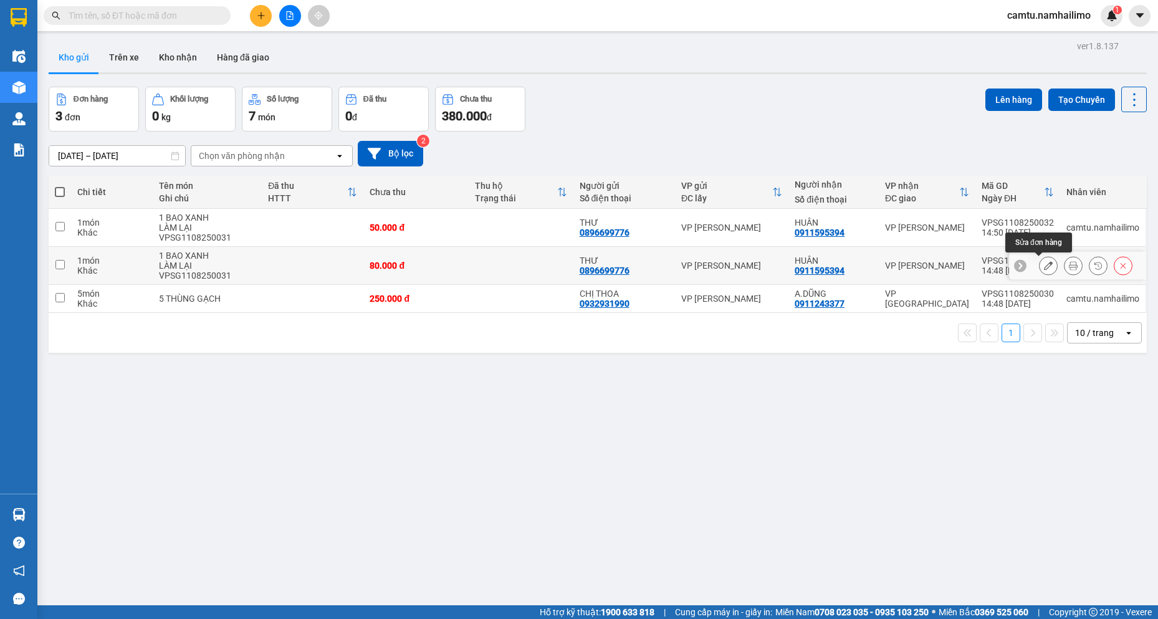
click at [1044, 269] on icon at bounding box center [1048, 265] width 9 height 9
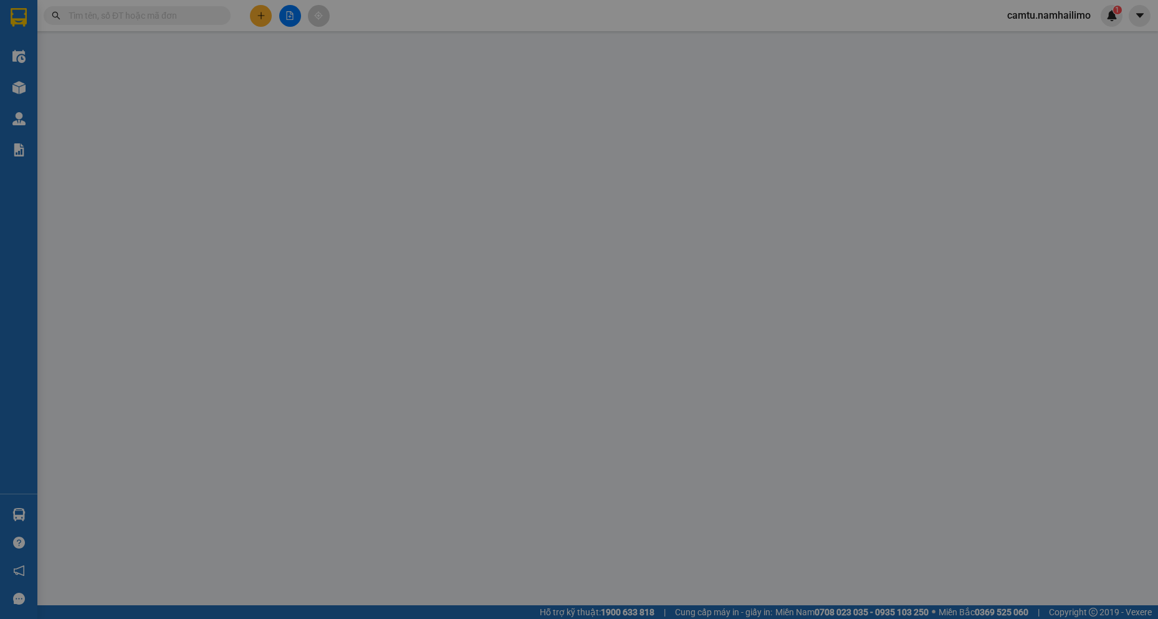
type input "0896699776"
type input "THƯ"
type input "0911595394"
type input "HUÂN"
type input "80.000"
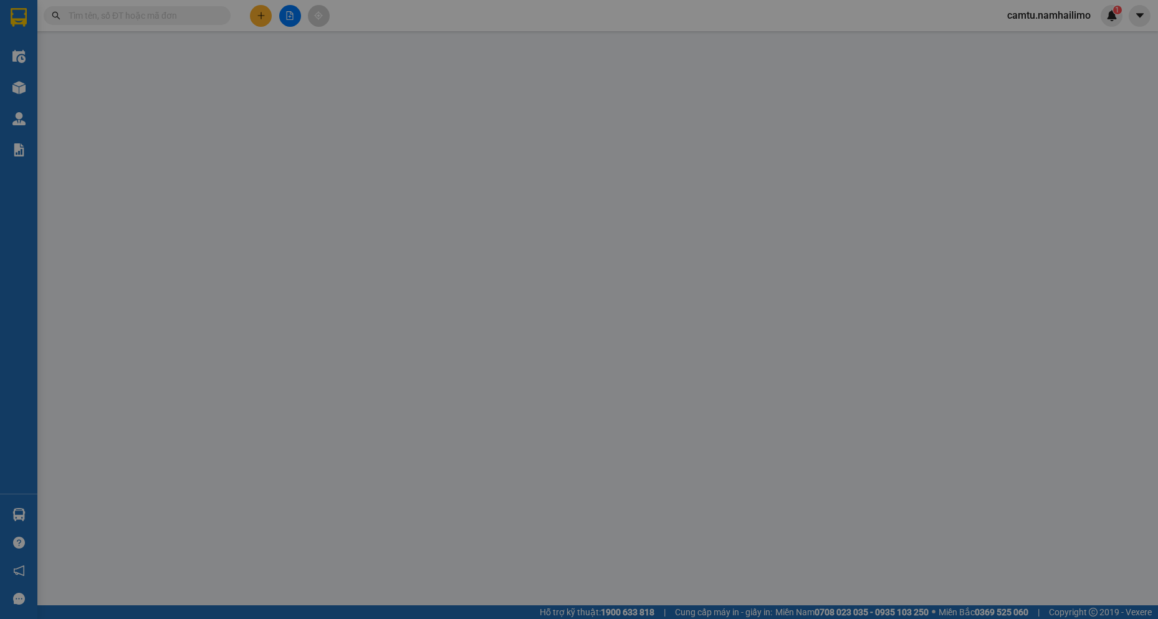
type input "80.000"
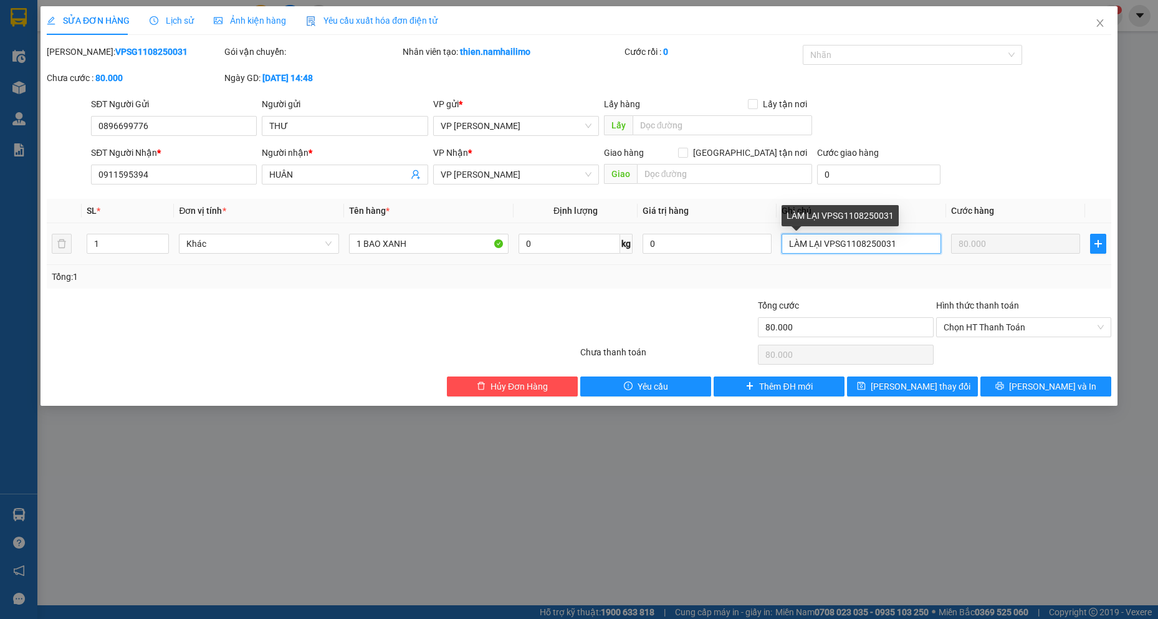
drag, startPoint x: 895, startPoint y: 241, endPoint x: 889, endPoint y: 245, distance: 7.6
click at [889, 245] on input "LÀM LẠI VPSG1108250031" at bounding box center [862, 244] width 160 height 20
type input "LÀM LẠI VPSG1108250032"
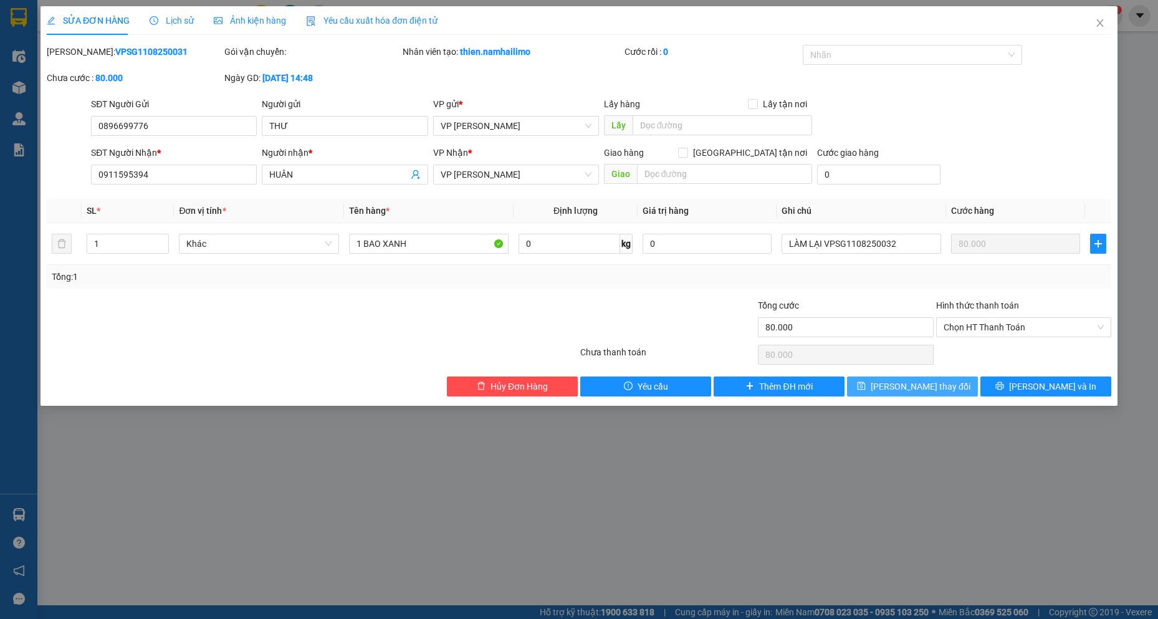
click at [877, 394] on button "[PERSON_NAME] thay đổi" at bounding box center [912, 386] width 131 height 20
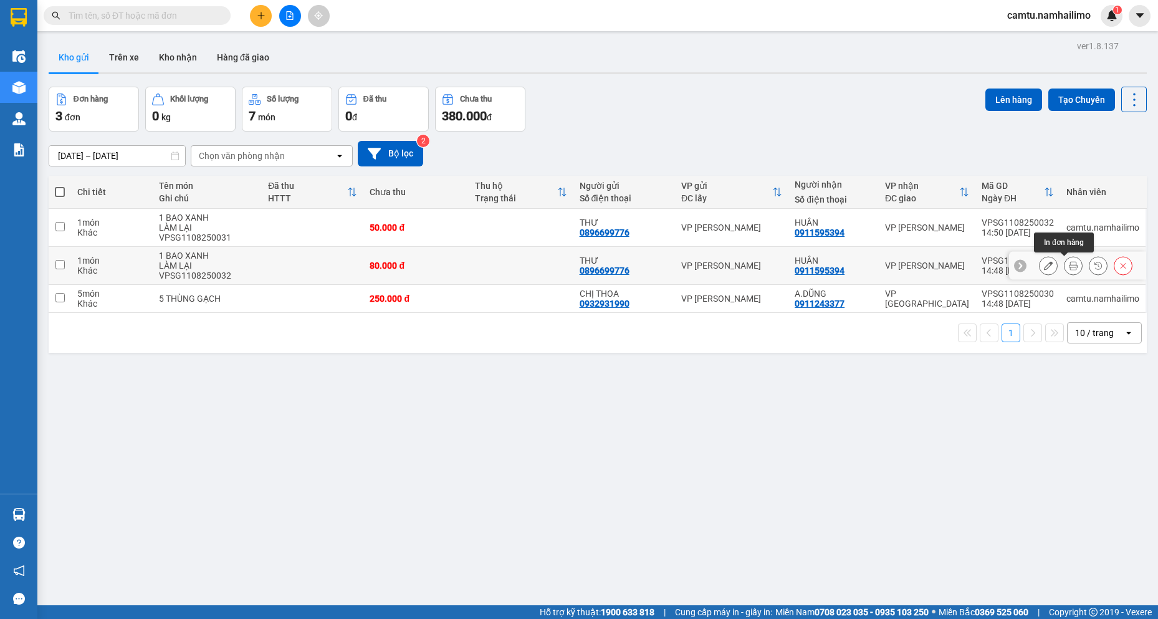
click at [1069, 266] on icon at bounding box center [1073, 265] width 9 height 9
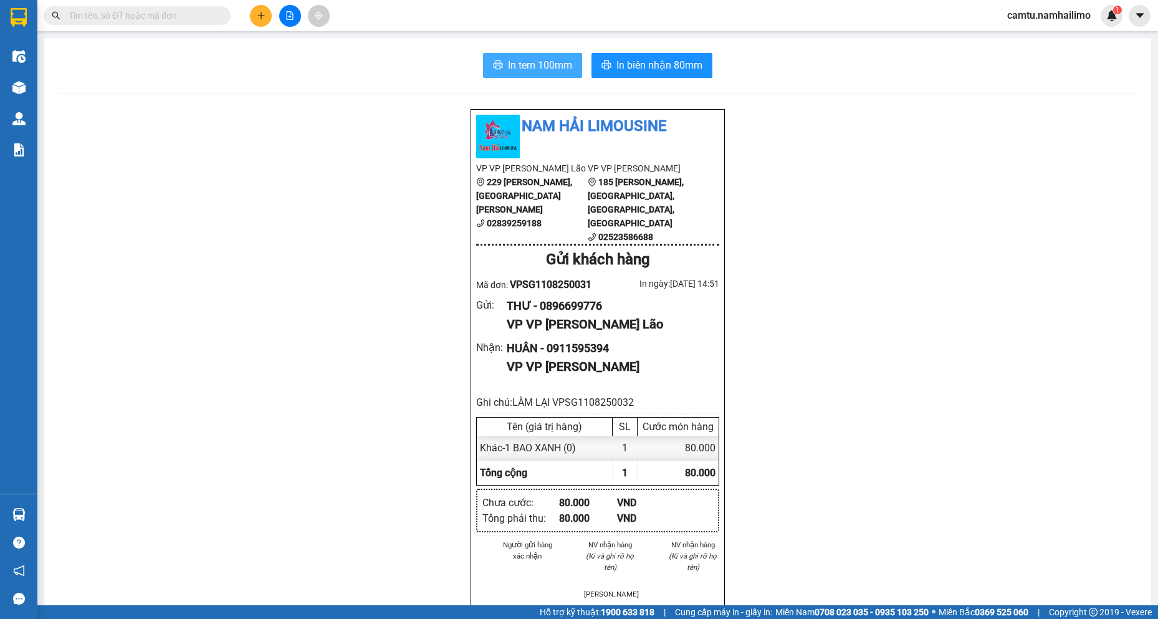
click at [531, 59] on span "In tem 100mm" at bounding box center [540, 65] width 64 height 16
click at [558, 67] on span "In tem 100mm" at bounding box center [540, 65] width 64 height 16
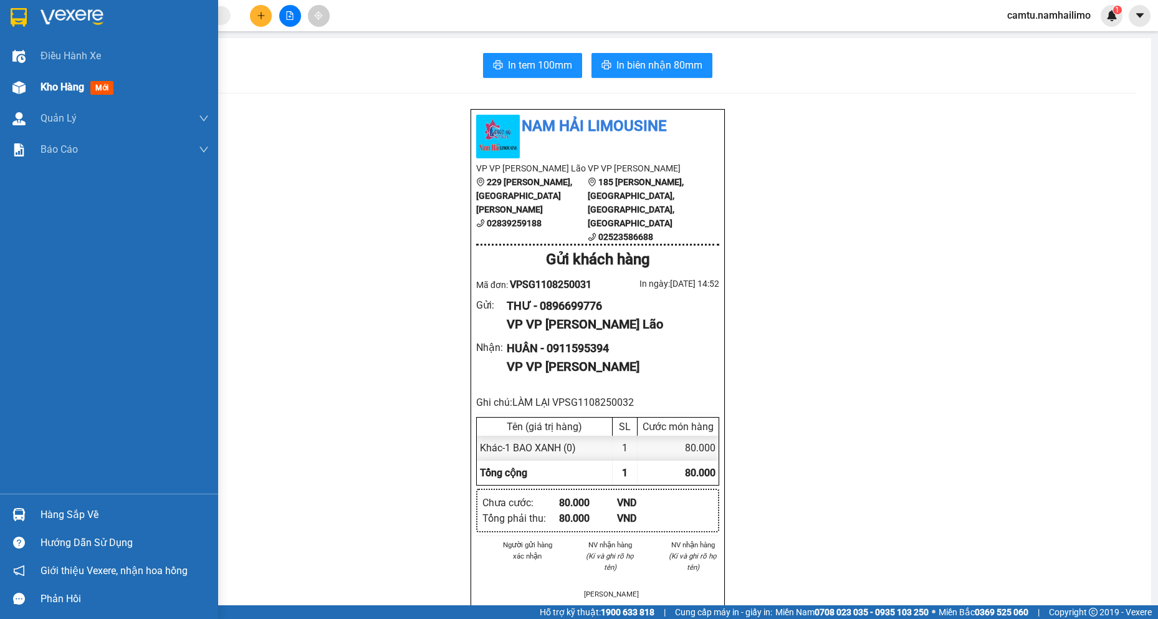
click at [72, 82] on span "Kho hàng" at bounding box center [63, 87] width 44 height 12
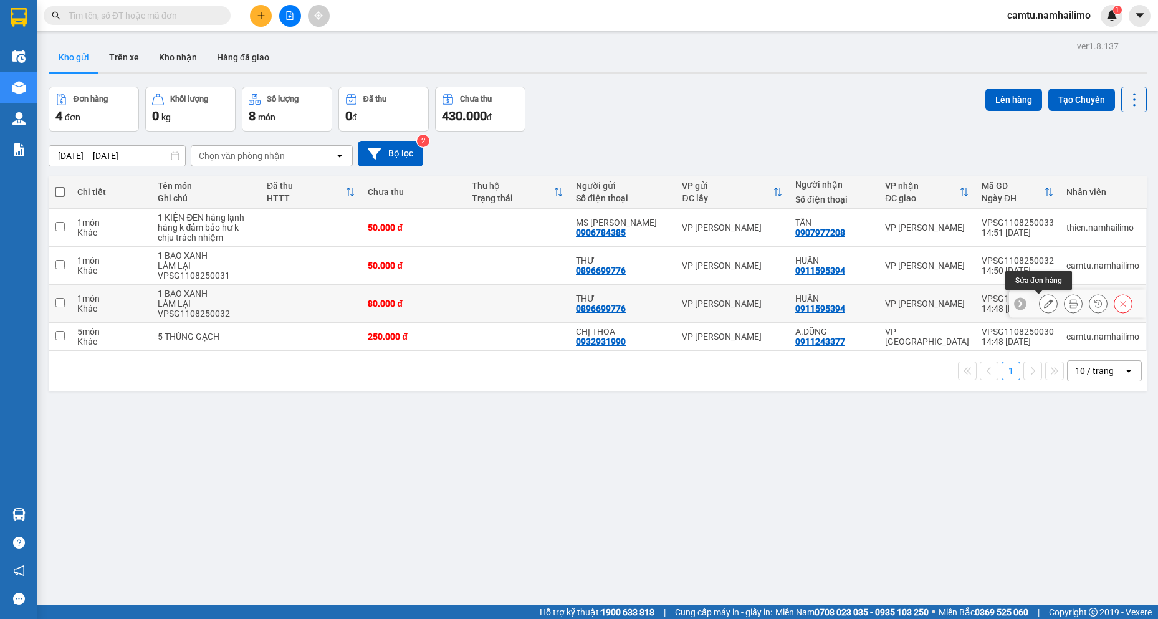
click at [1044, 300] on button at bounding box center [1048, 304] width 17 height 22
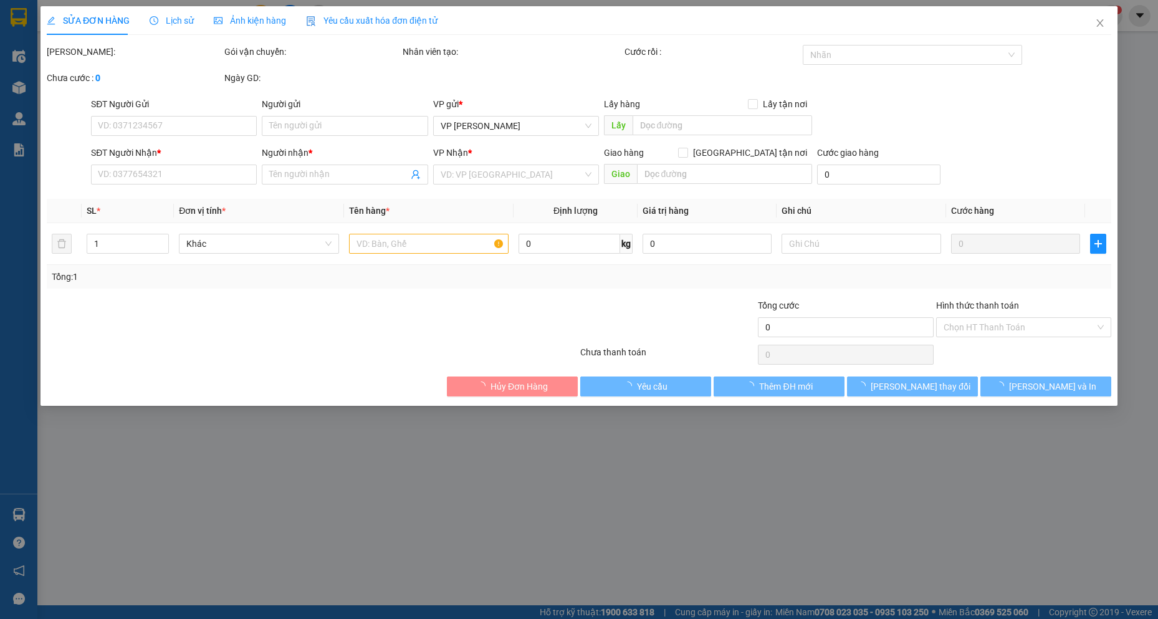
type input "0896699776"
type input "THƯ"
type input "0911595394"
type input "HUÂN"
type input "80.000"
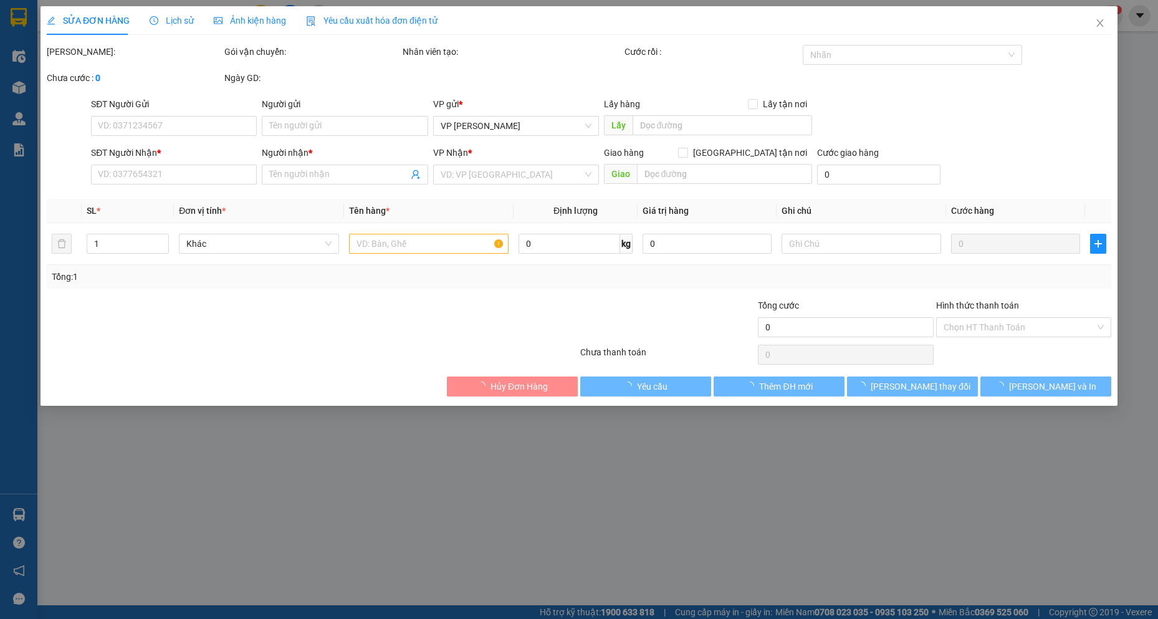
type input "80.000"
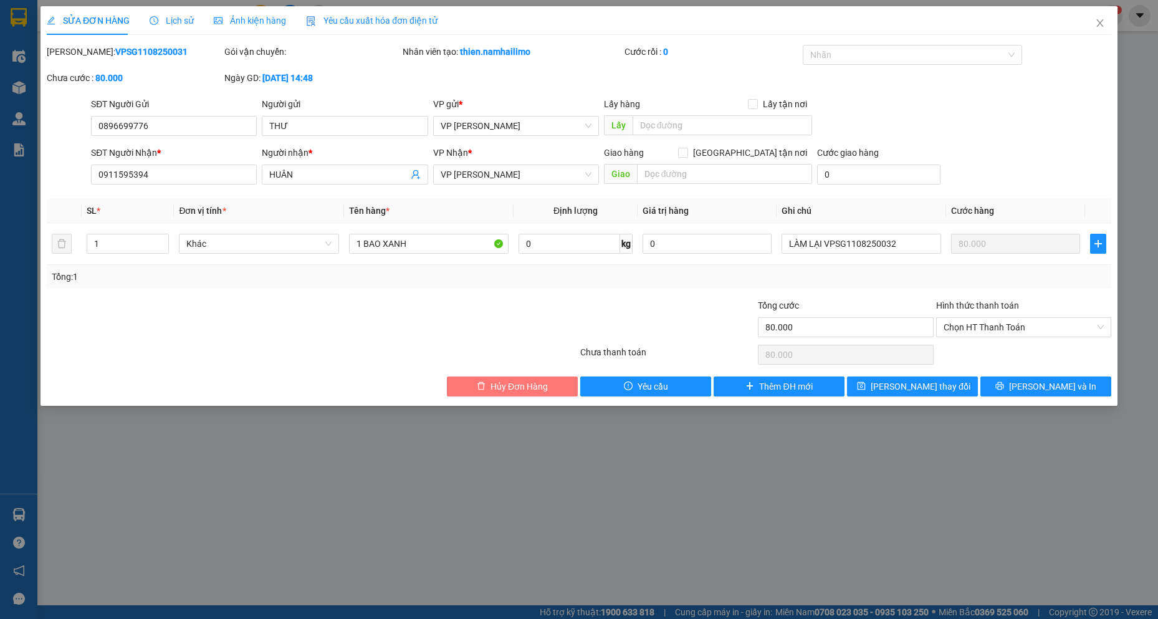
click at [539, 386] on span "Hủy Đơn Hàng" at bounding box center [519, 387] width 57 height 14
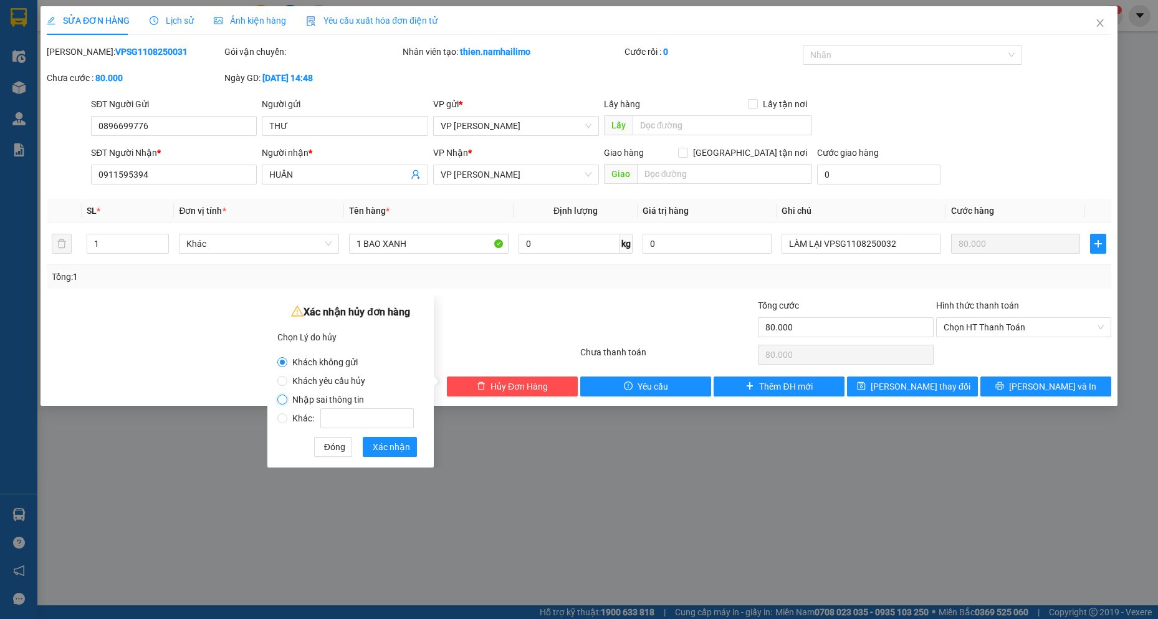
click at [284, 403] on input "Nhập sai thông tin" at bounding box center [282, 400] width 10 height 10
radio input "true"
radio input "false"
click at [359, 423] on input "Khác:" at bounding box center [366, 418] width 93 height 20
radio input "false"
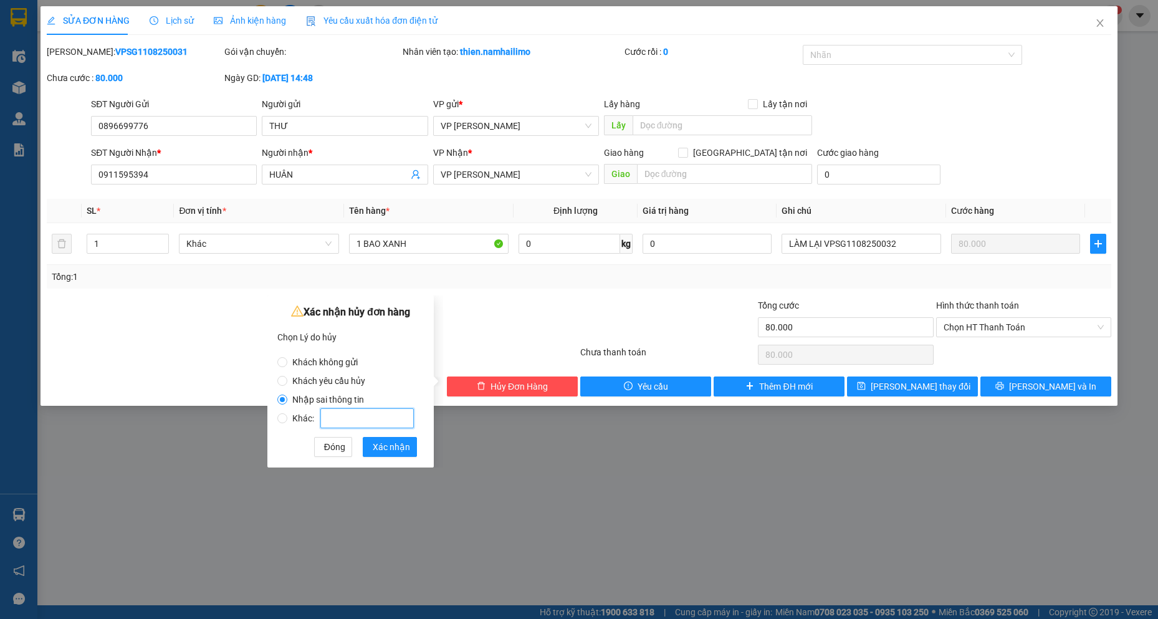
radio input "true"
type input "S"
click at [365, 388] on label "Nhập sai thông tin" at bounding box center [347, 393] width 141 height 19
click at [287, 395] on input "Nhập sai thông tin" at bounding box center [282, 400] width 10 height 10
radio input "true"
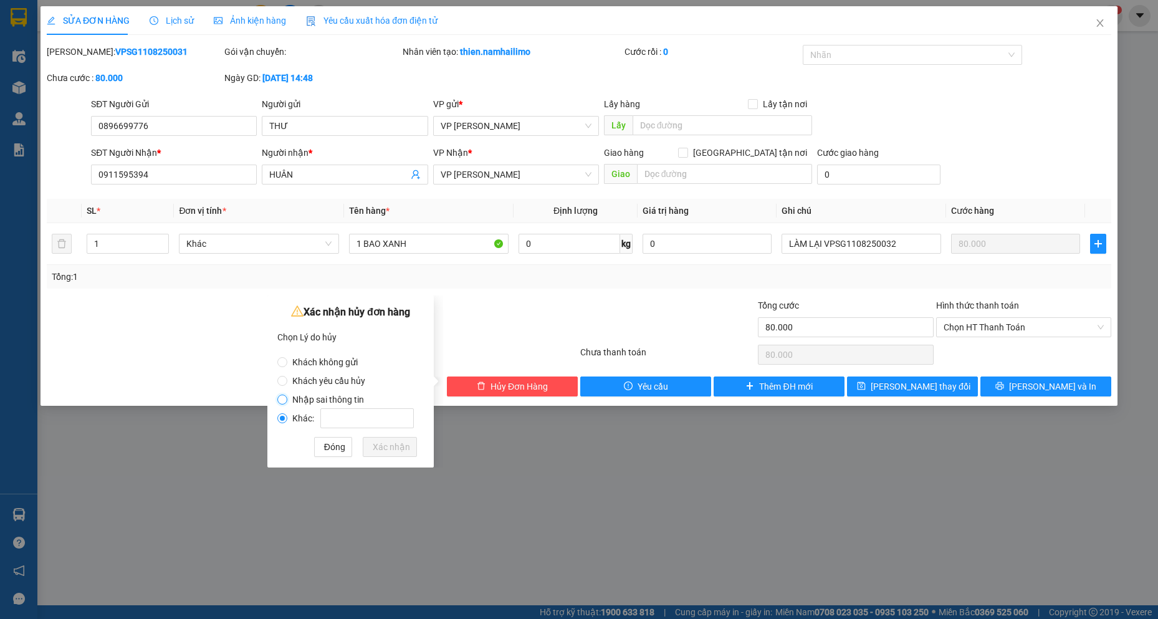
radio input "false"
click at [282, 381] on input "Khách yêu cầu hủy" at bounding box center [282, 381] width 10 height 10
radio input "true"
radio input "false"
click at [286, 361] on input "Khách không gửi" at bounding box center [282, 362] width 10 height 10
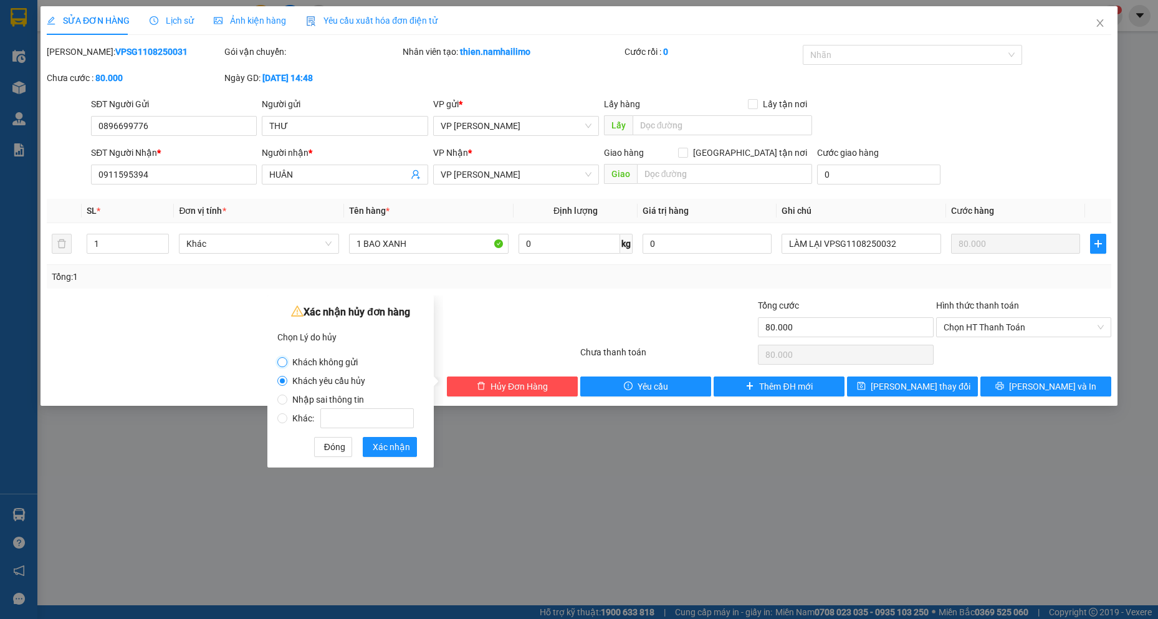
radio input "true"
radio input "false"
click at [283, 400] on input "Nhập sai thông tin" at bounding box center [282, 400] width 10 height 10
radio input "true"
radio input "false"
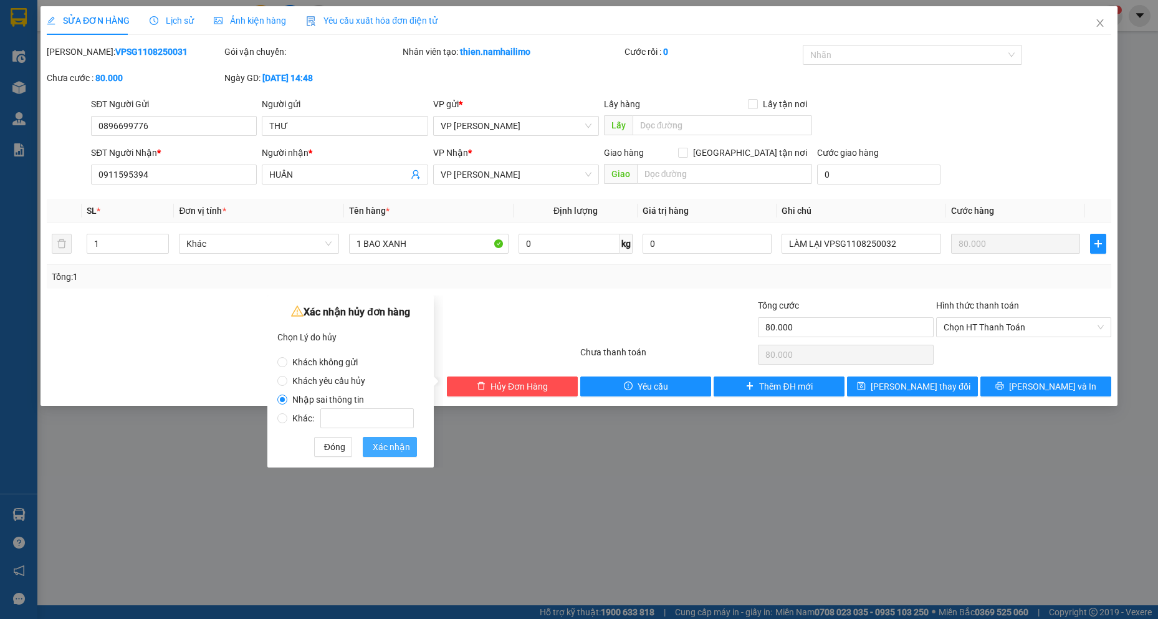
click at [407, 450] on span "Xác nhận" at bounding box center [391, 447] width 37 height 14
